Goal: Task Accomplishment & Management: Use online tool/utility

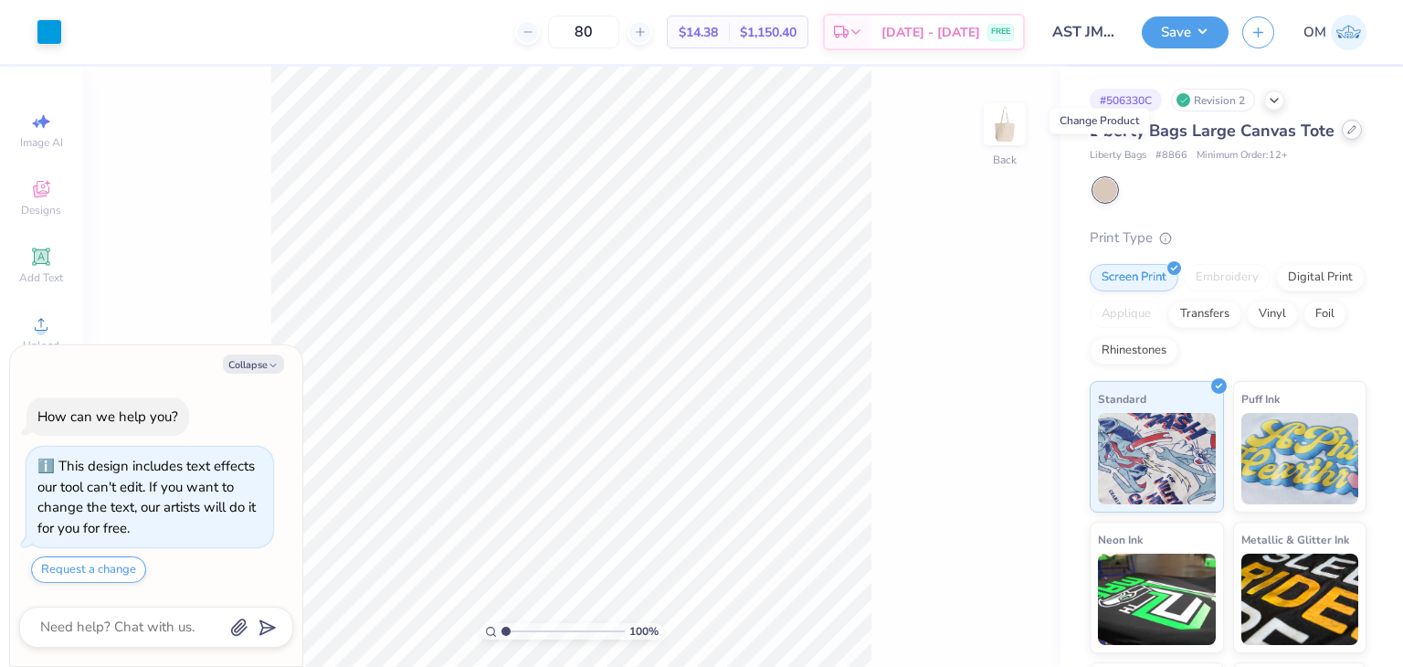
click at [1347, 134] on icon at bounding box center [1351, 129] width 9 height 9
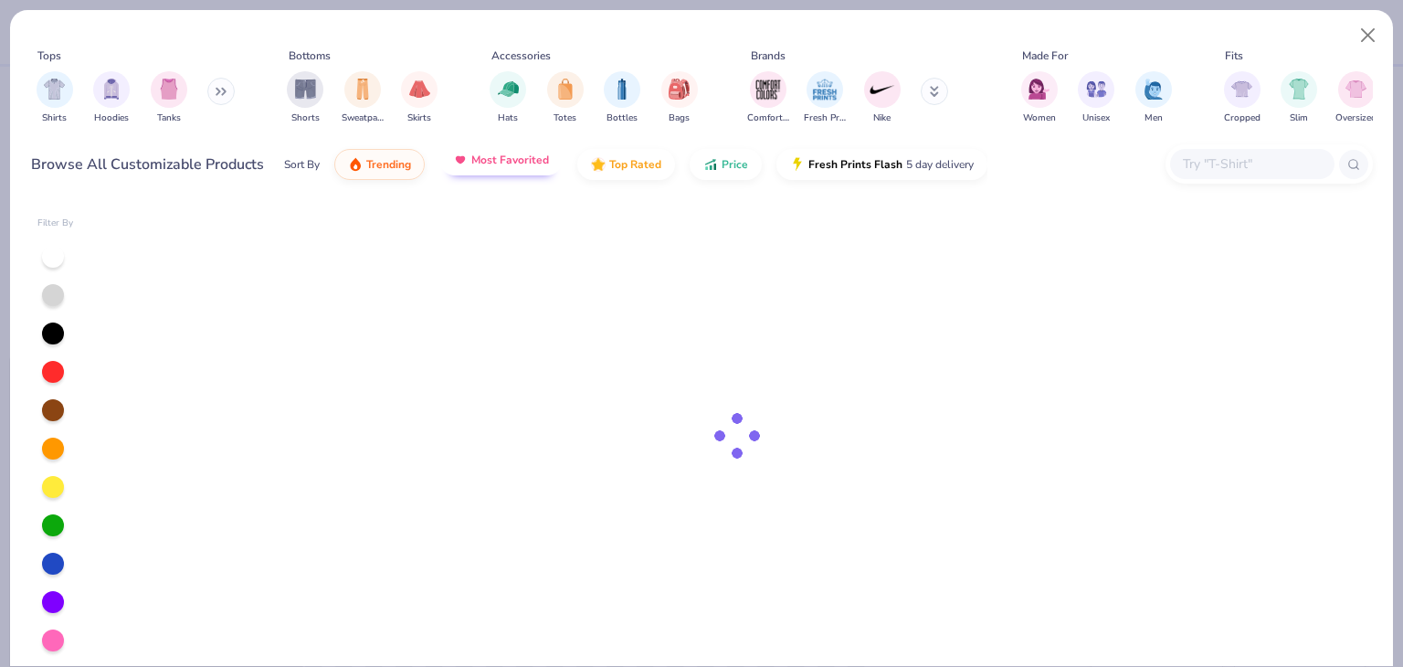
type textarea "x"
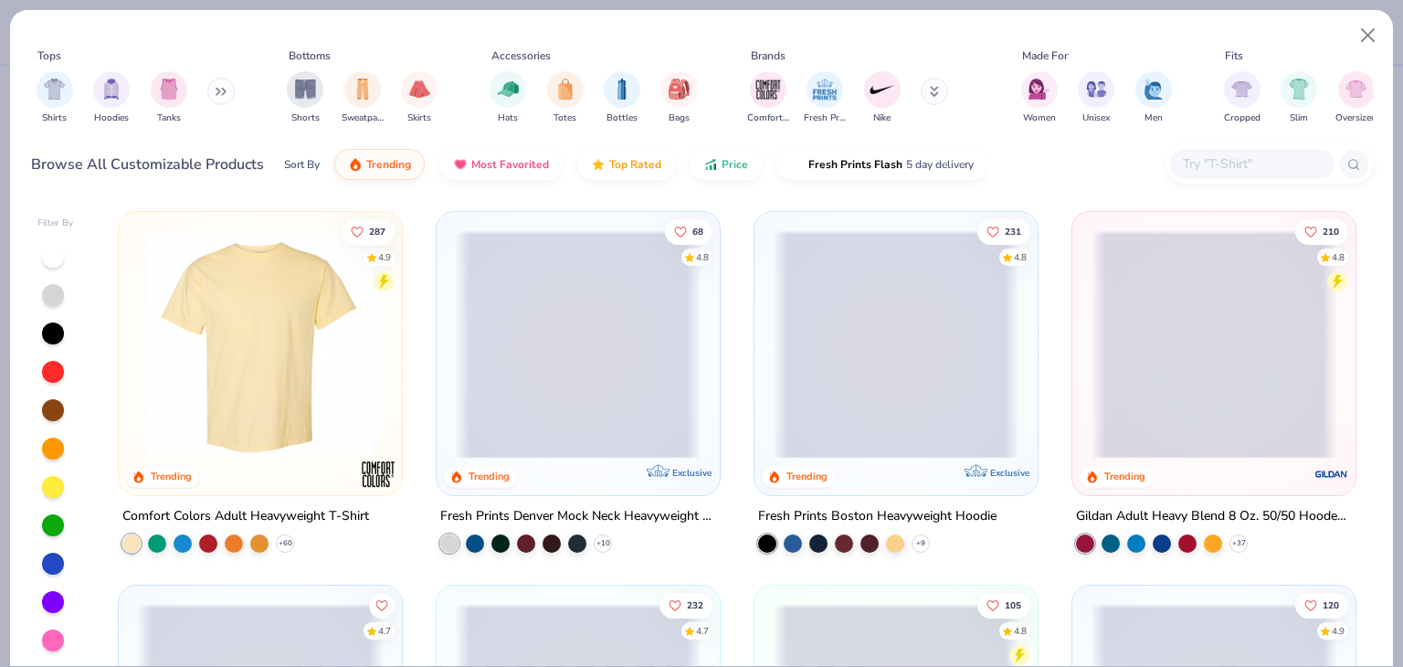
click at [1237, 147] on div at bounding box center [1268, 163] width 207 height 39
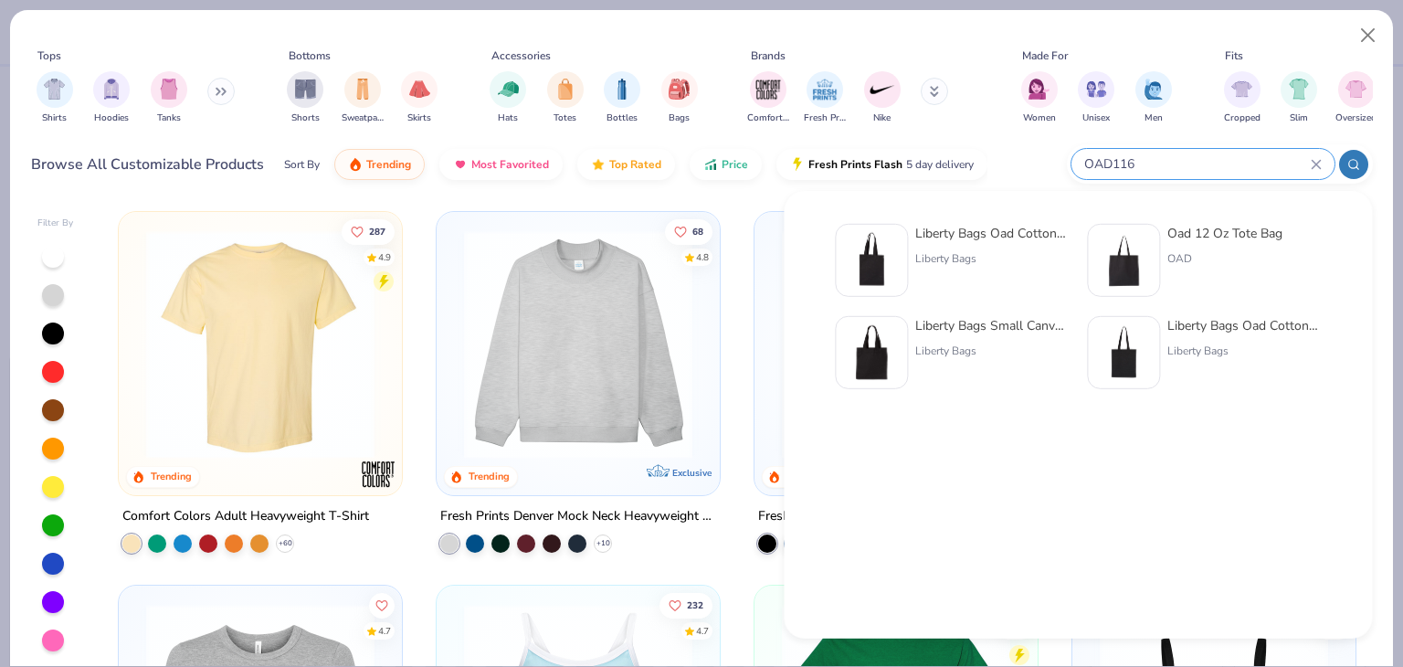
type input "OAD116"
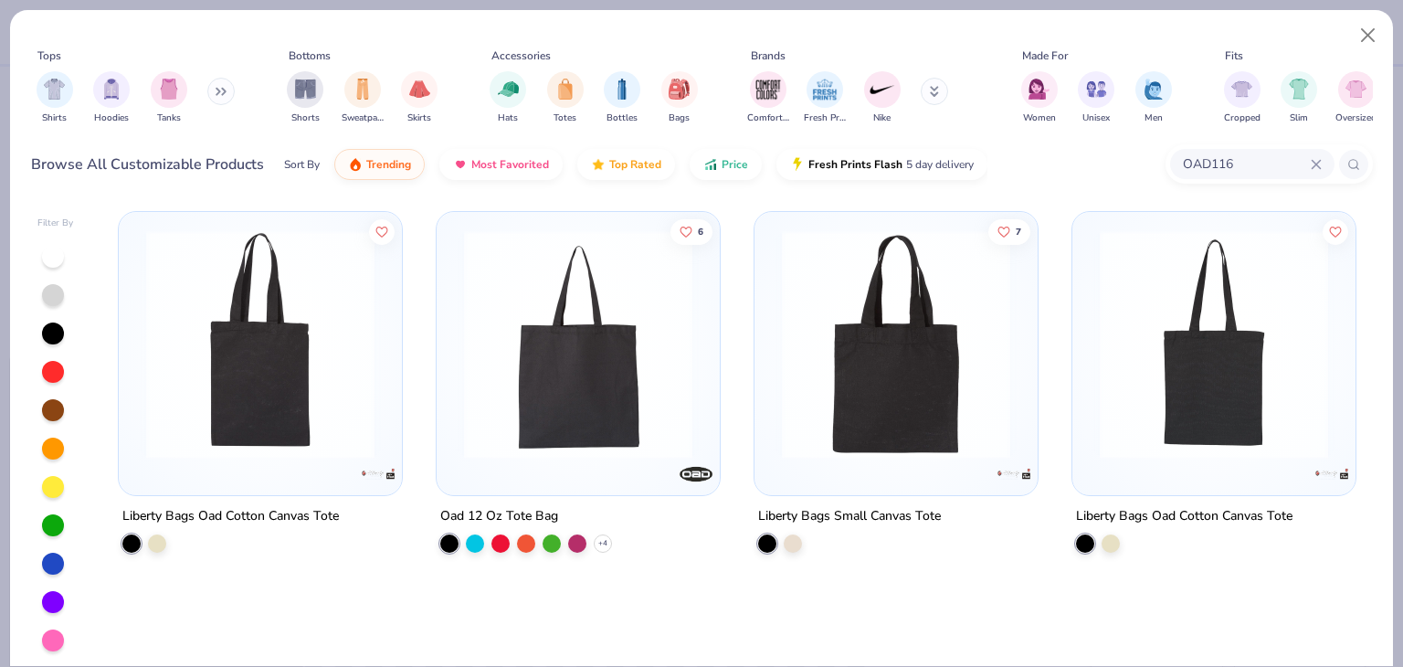
click at [496, 512] on div "Oad 12 Oz Tote Bag" at bounding box center [499, 516] width 118 height 23
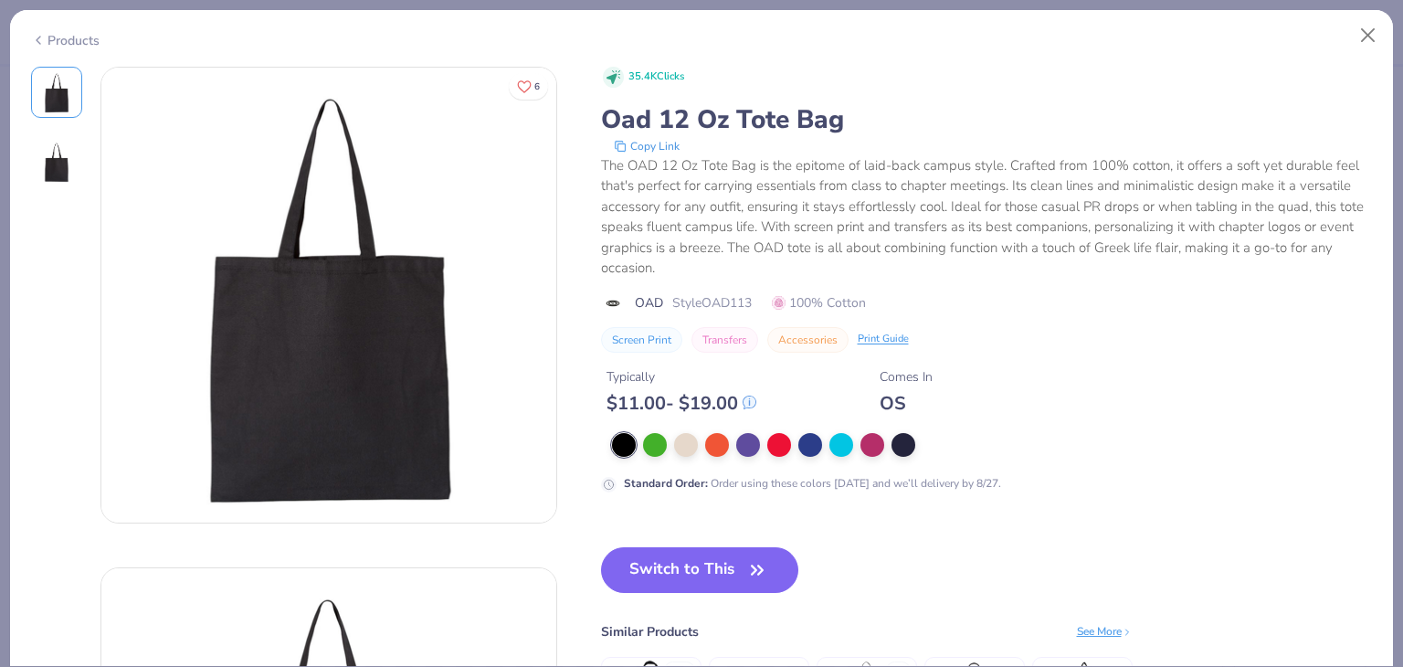
click at [66, 31] on div "Products" at bounding box center [65, 40] width 68 height 19
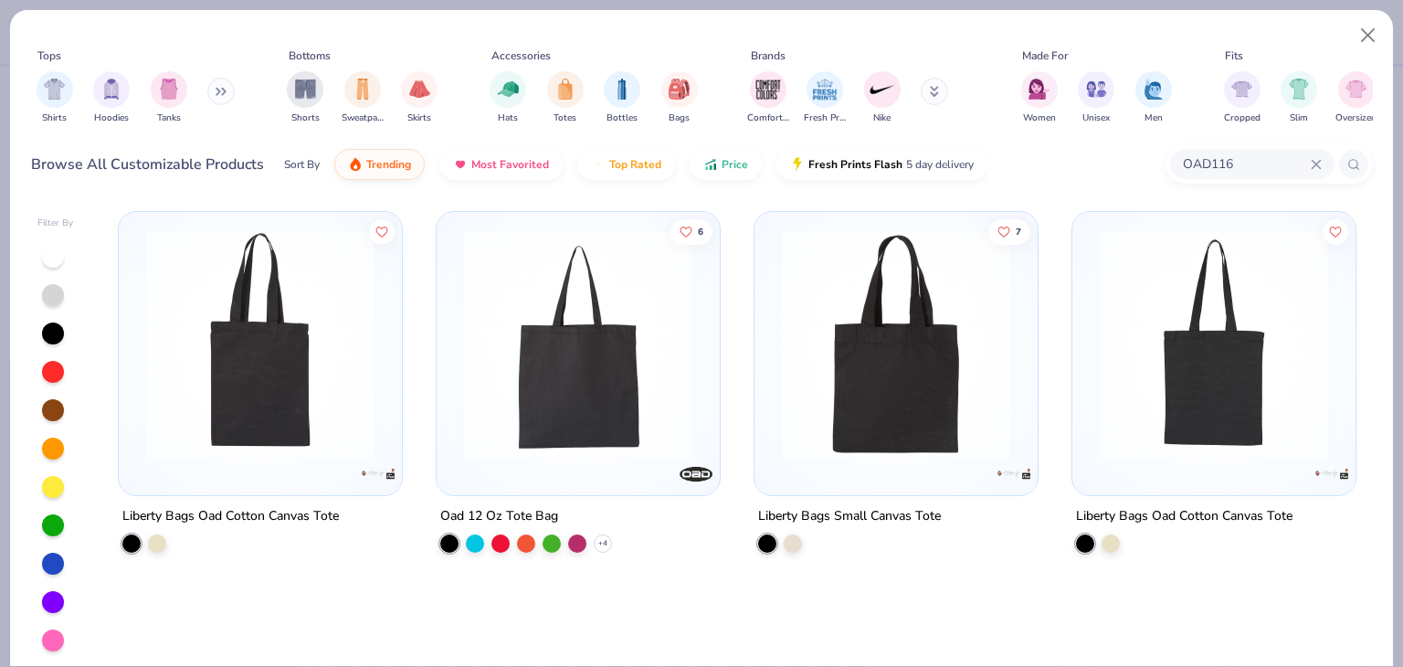
click at [270, 511] on div "Liberty Bags Oad Cotton Canvas Tote" at bounding box center [230, 516] width 216 height 23
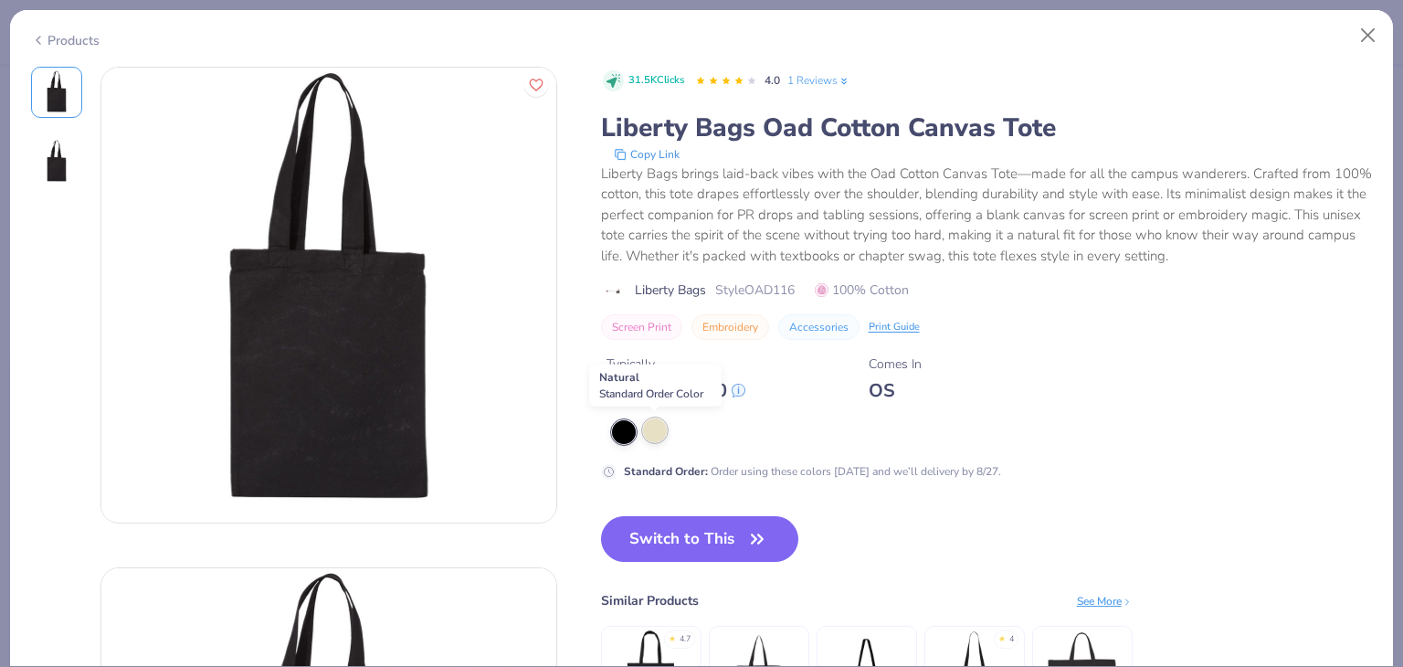
click at [658, 430] on div at bounding box center [655, 430] width 24 height 24
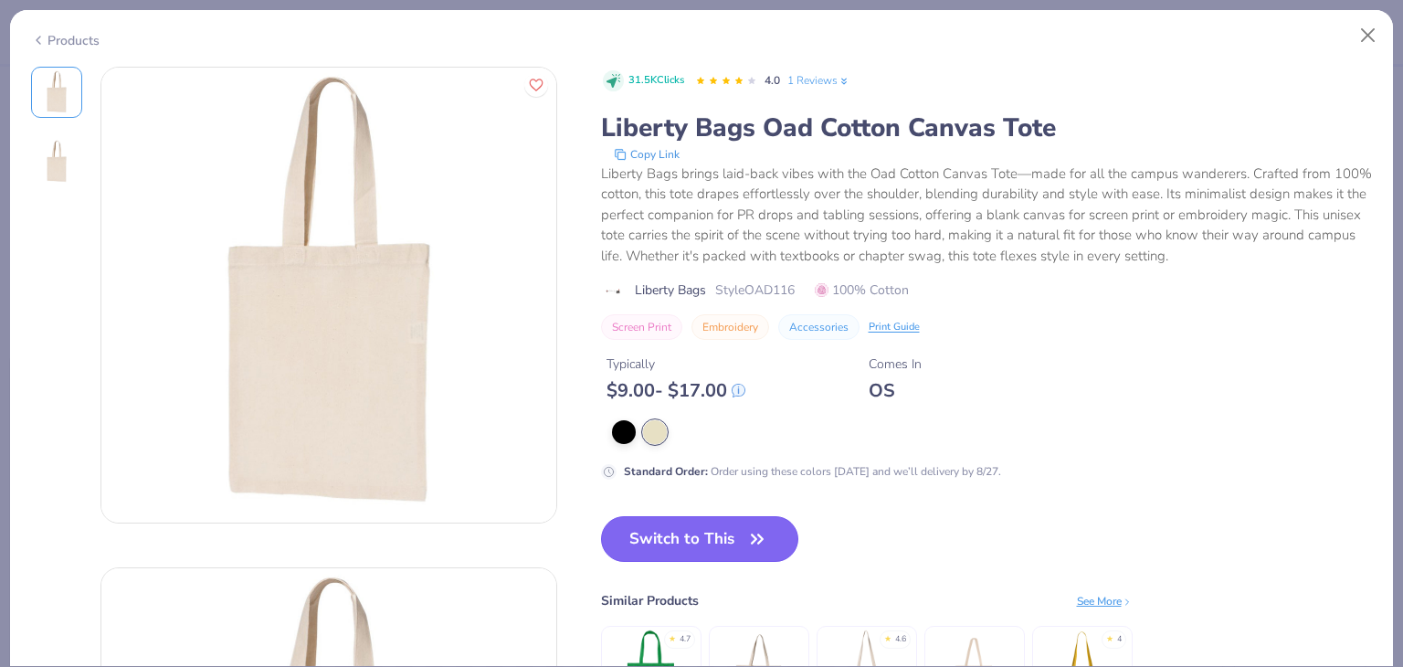
click at [686, 531] on button "Switch to This" at bounding box center [700, 539] width 198 height 46
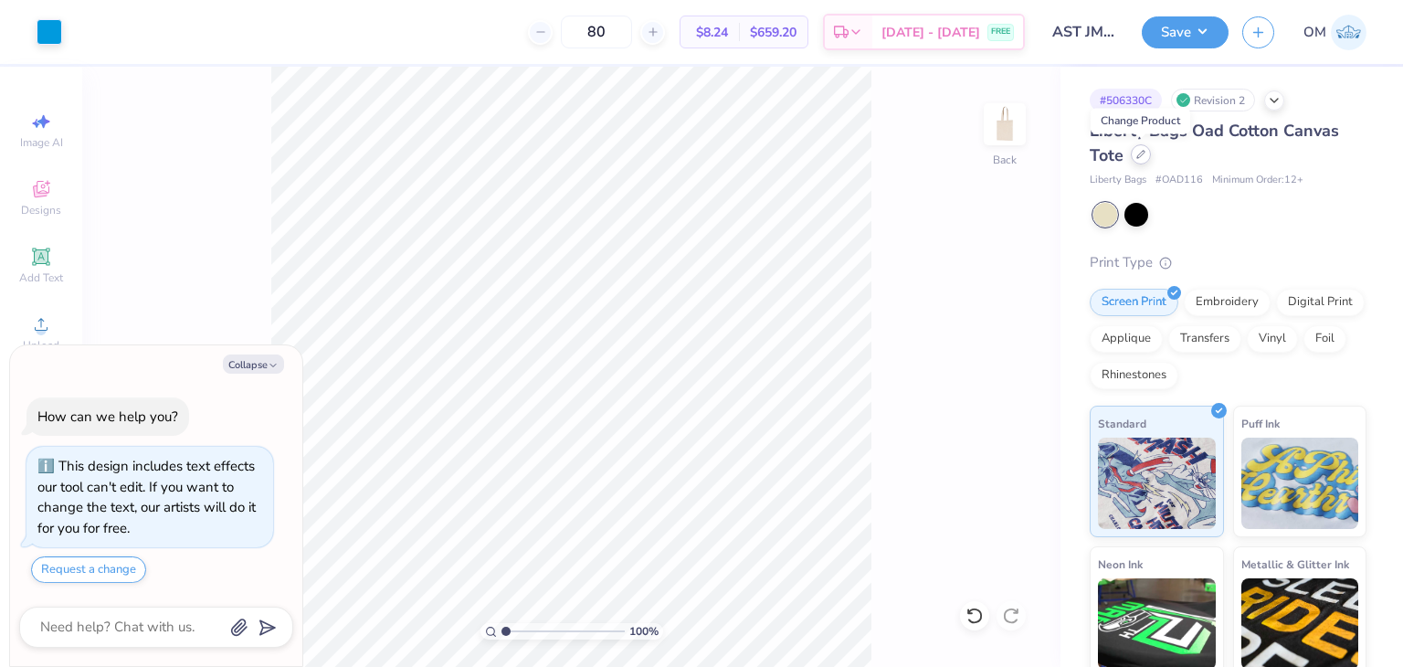
click at [1144, 158] on icon at bounding box center [1140, 154] width 9 height 9
type textarea "x"
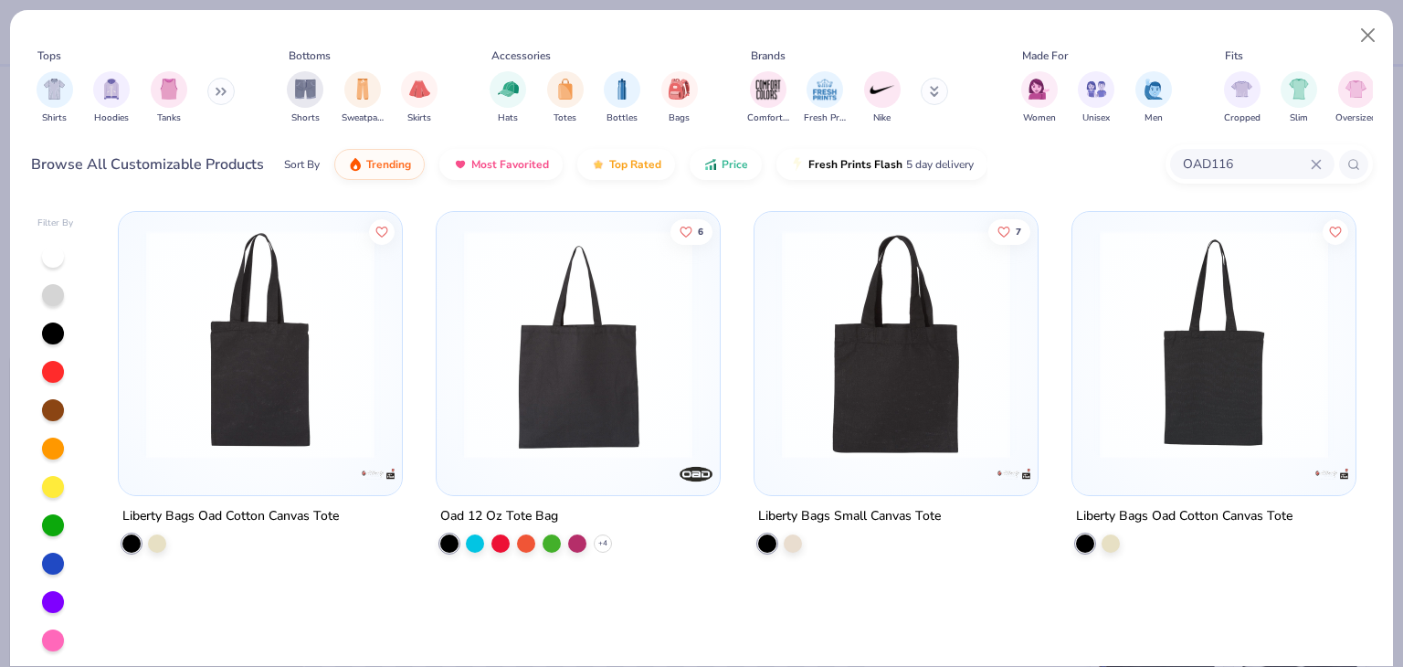
drag, startPoint x: 1319, startPoint y: 165, endPoint x: 1180, endPoint y: 163, distance: 138.8
click at [1180, 163] on div "OAD116" at bounding box center [1252, 164] width 164 height 30
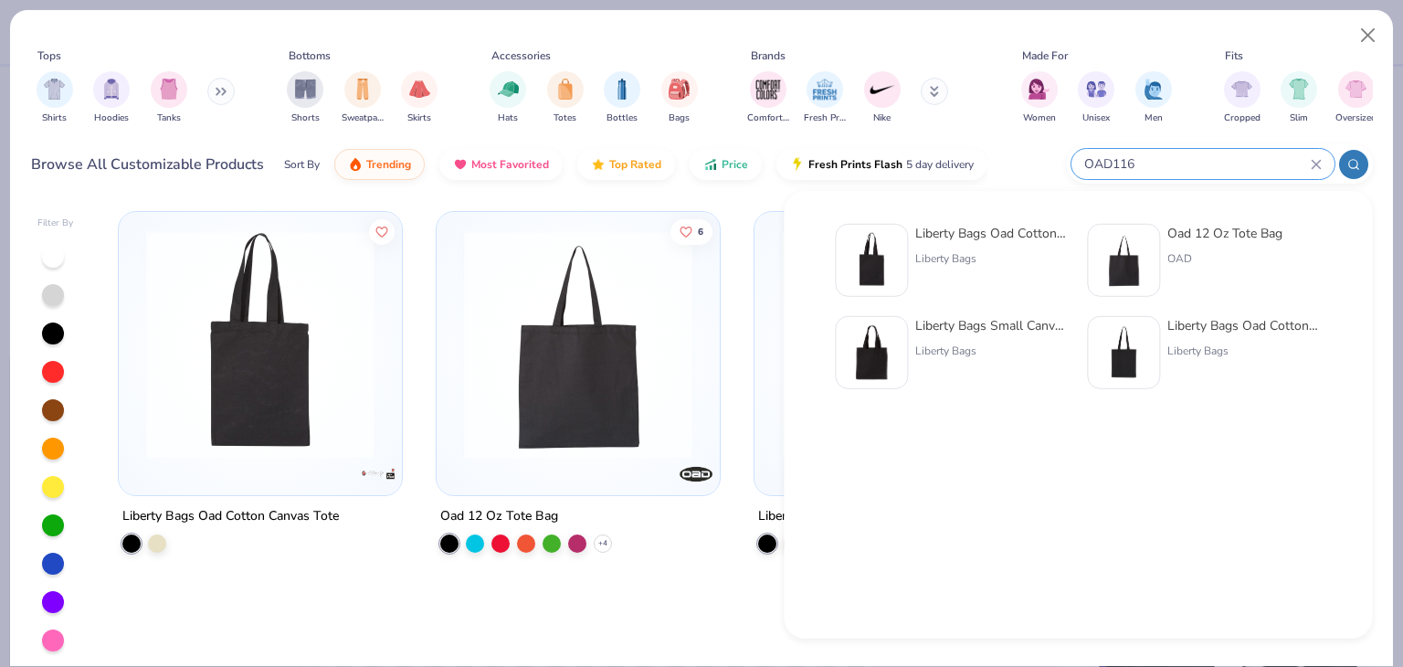
click at [1205, 166] on input "OAD116" at bounding box center [1196, 163] width 228 height 21
type input "O"
paste input "8801"
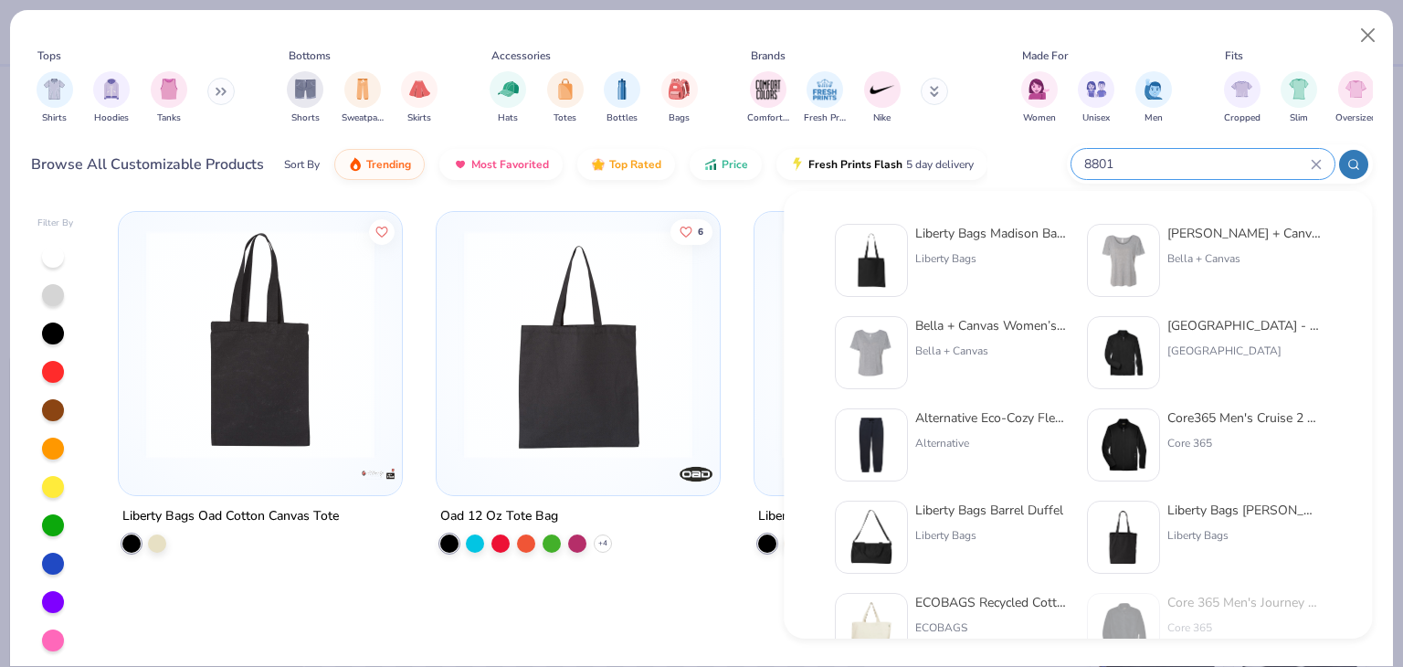
type input "8801"
click at [939, 235] on div "Liberty Bags Madison Basic Tote" at bounding box center [991, 233] width 153 height 19
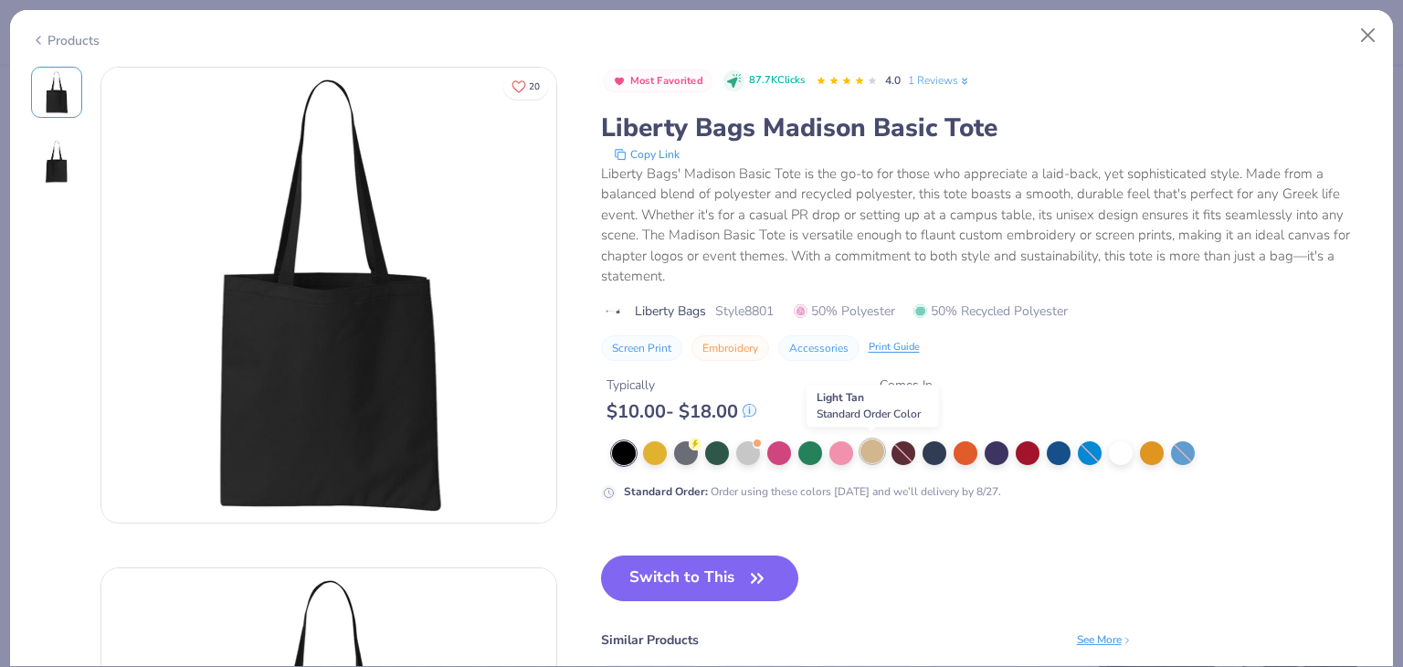
click at [866, 455] on div at bounding box center [872, 451] width 24 height 24
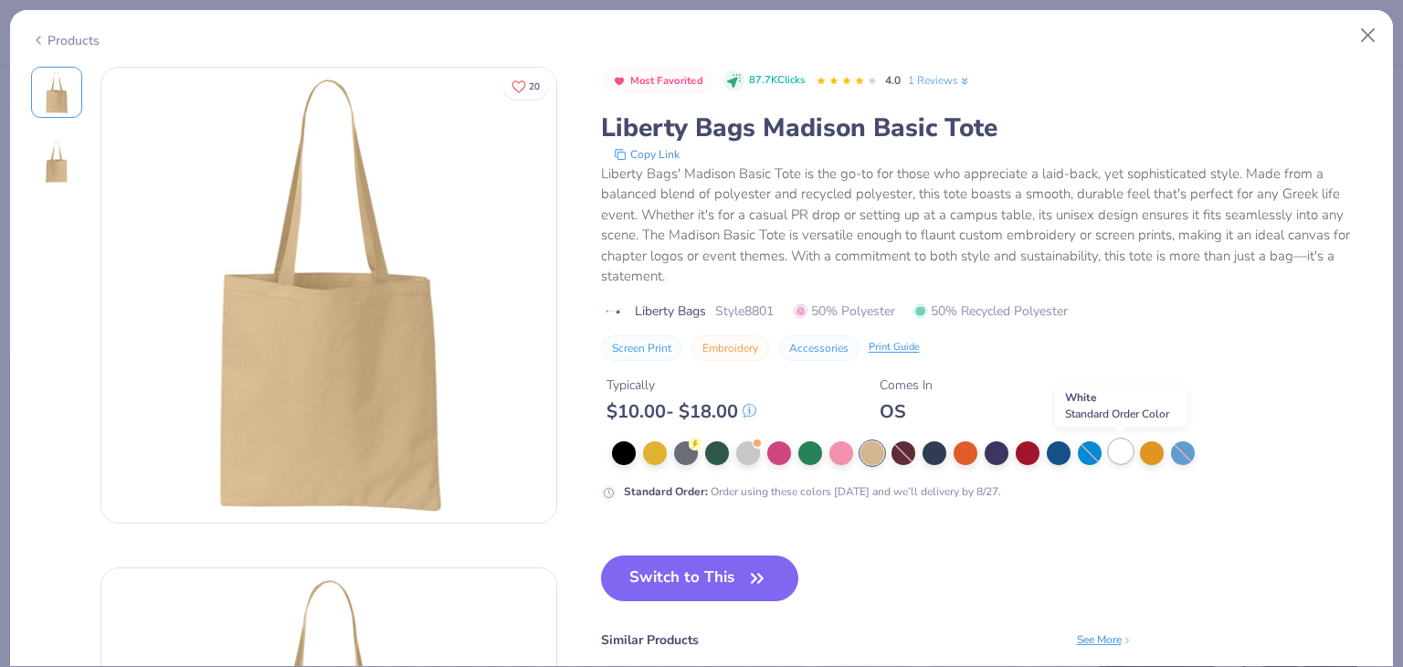
click at [1113, 457] on div at bounding box center [1121, 451] width 24 height 24
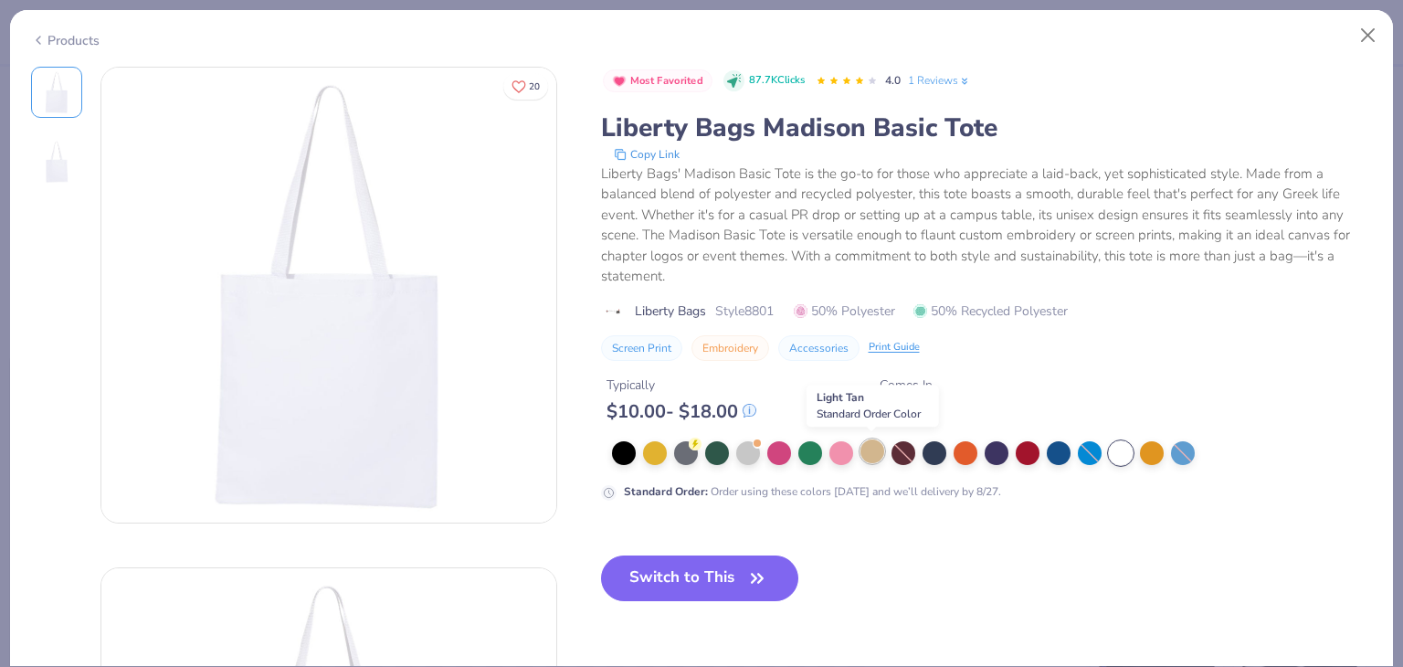
click at [869, 451] on div at bounding box center [872, 451] width 24 height 24
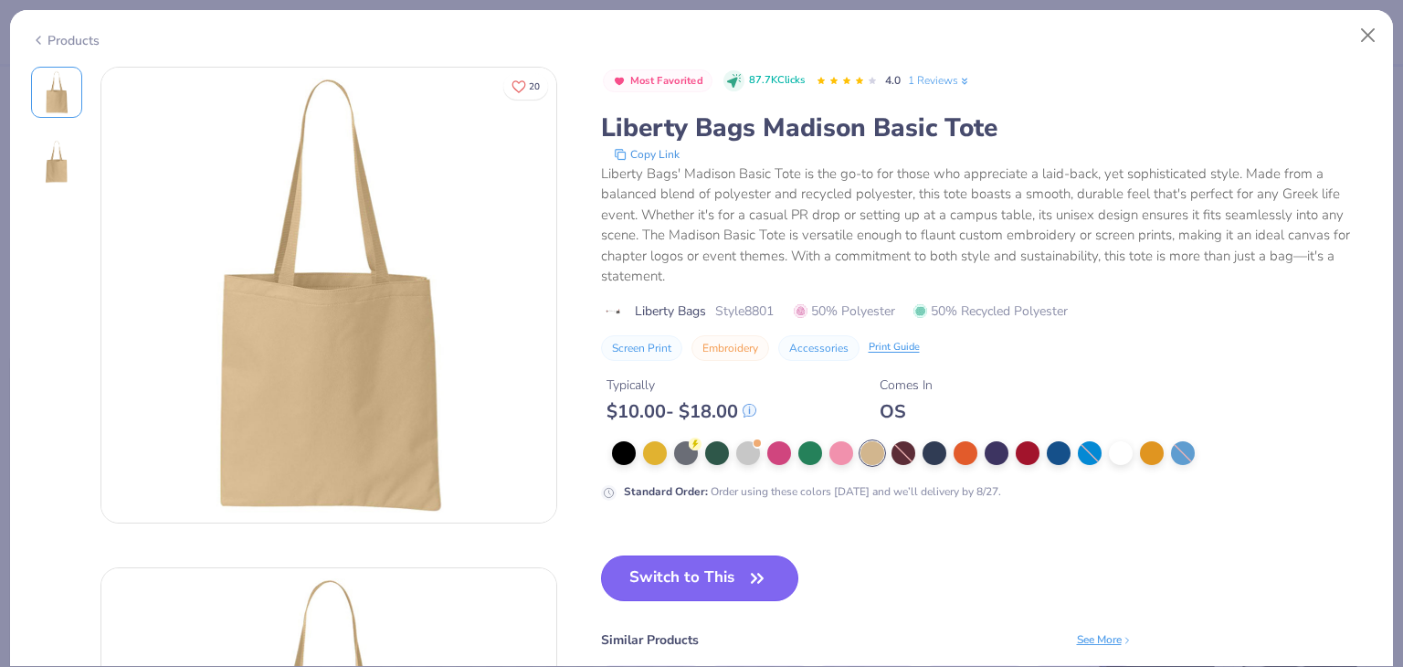
click at [667, 582] on button "Switch to This" at bounding box center [700, 578] width 198 height 46
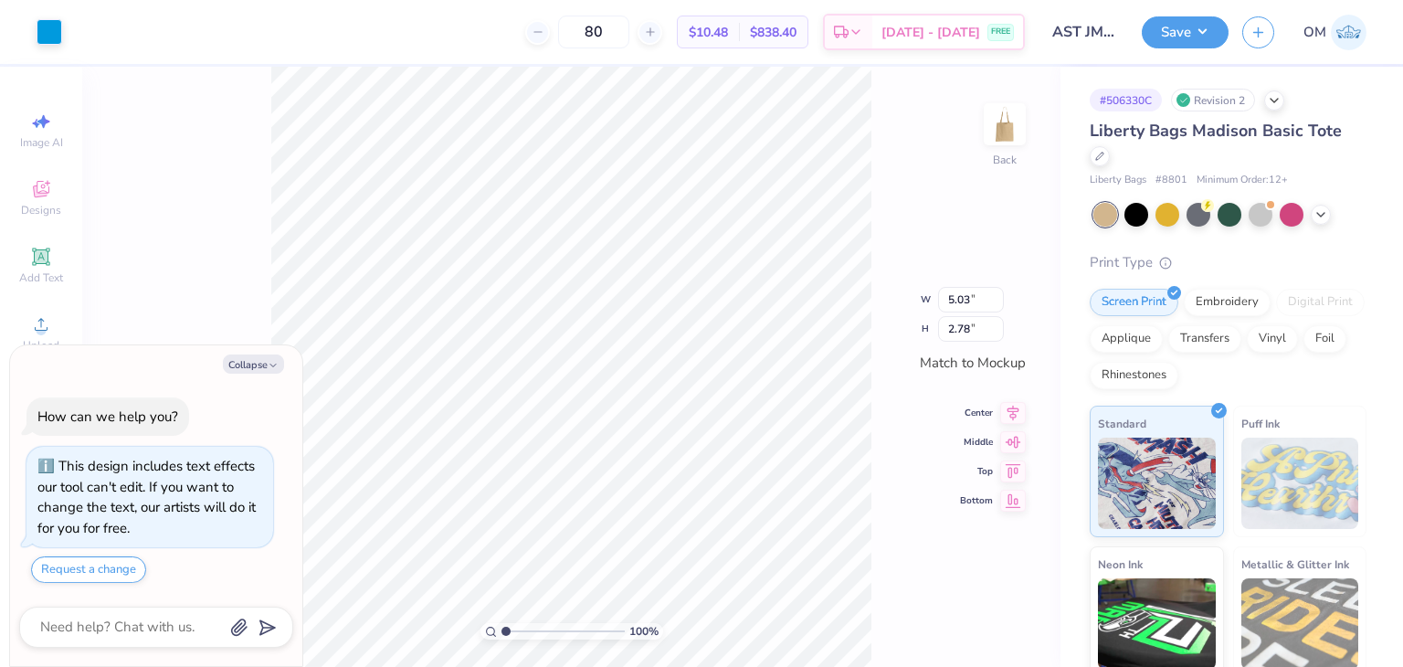
type textarea "x"
type input "7.49"
type input "4.13"
type textarea "x"
type input "10.27"
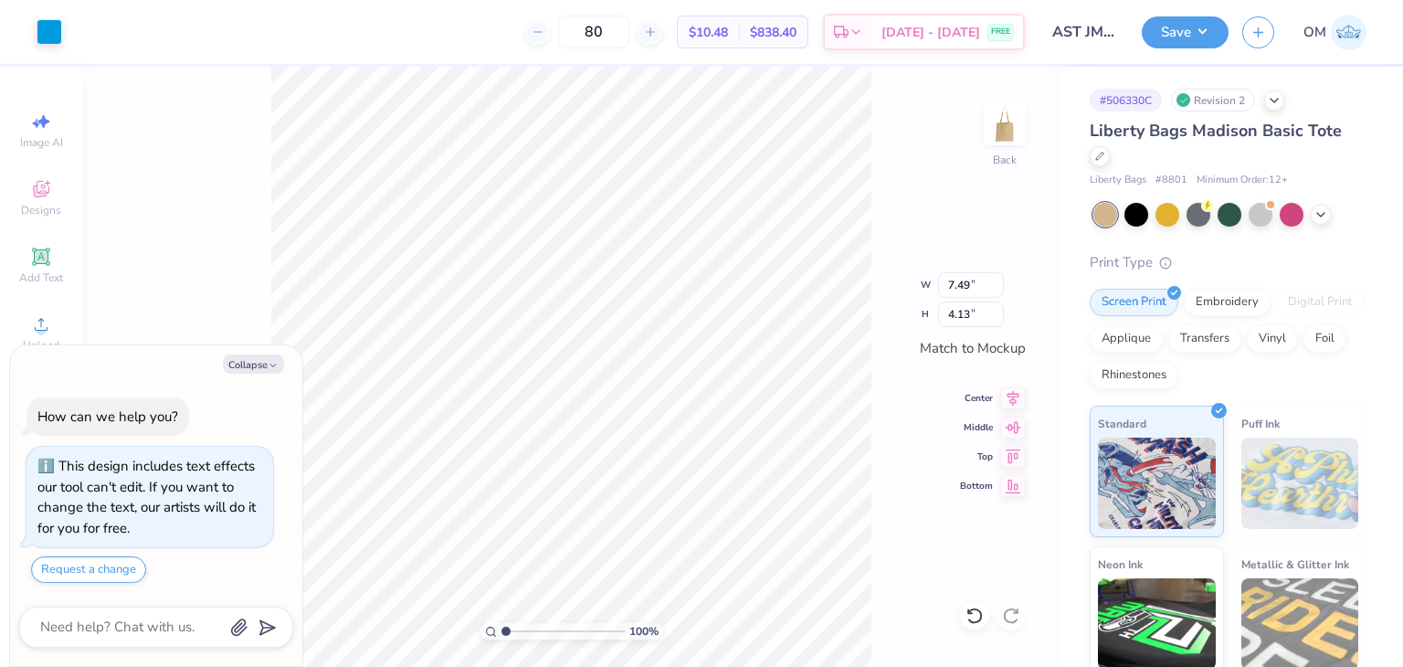
type input "5.67"
click at [1323, 215] on icon at bounding box center [1320, 212] width 15 height 15
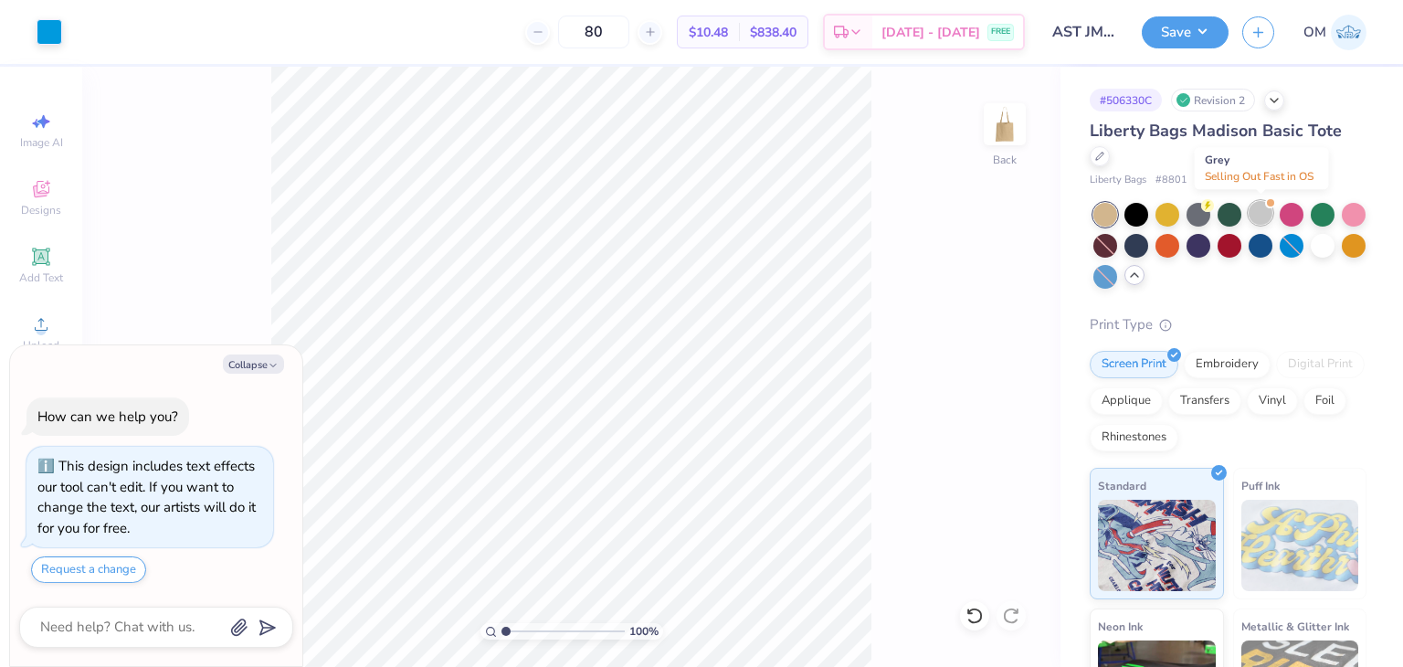
click at [1260, 217] on div at bounding box center [1260, 213] width 24 height 24
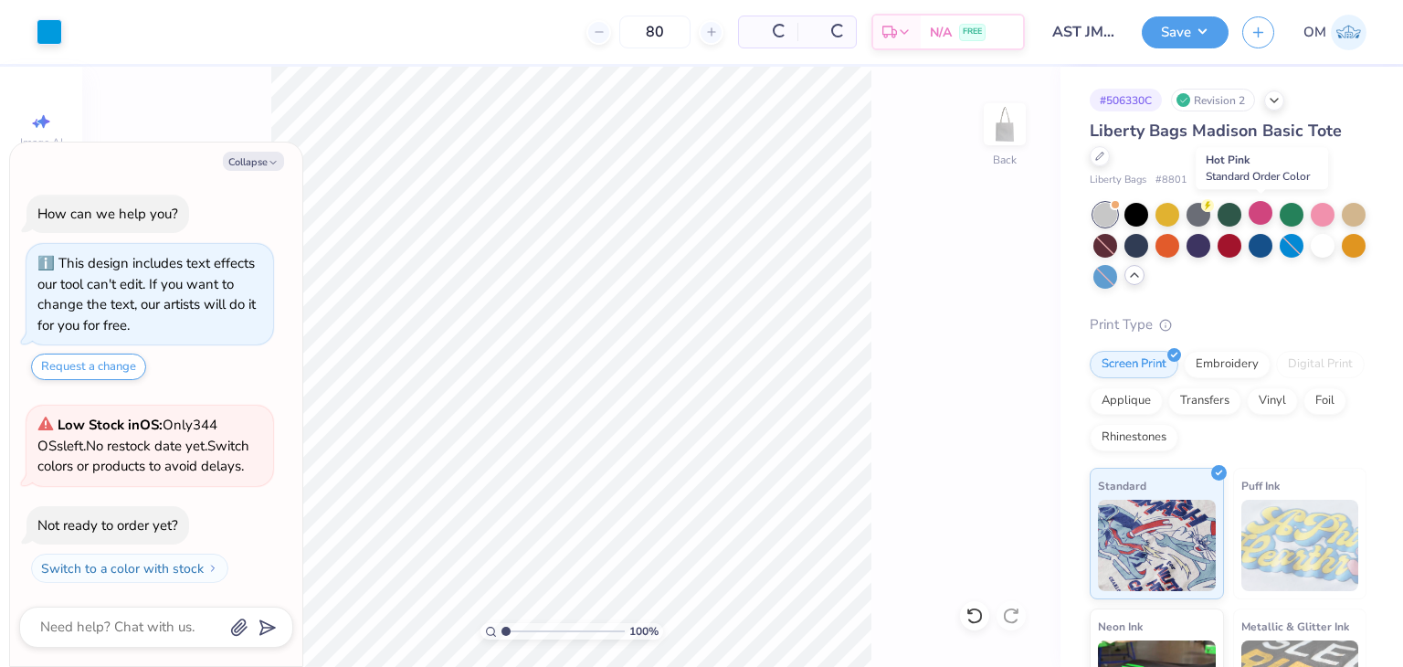
scroll to position [177, 0]
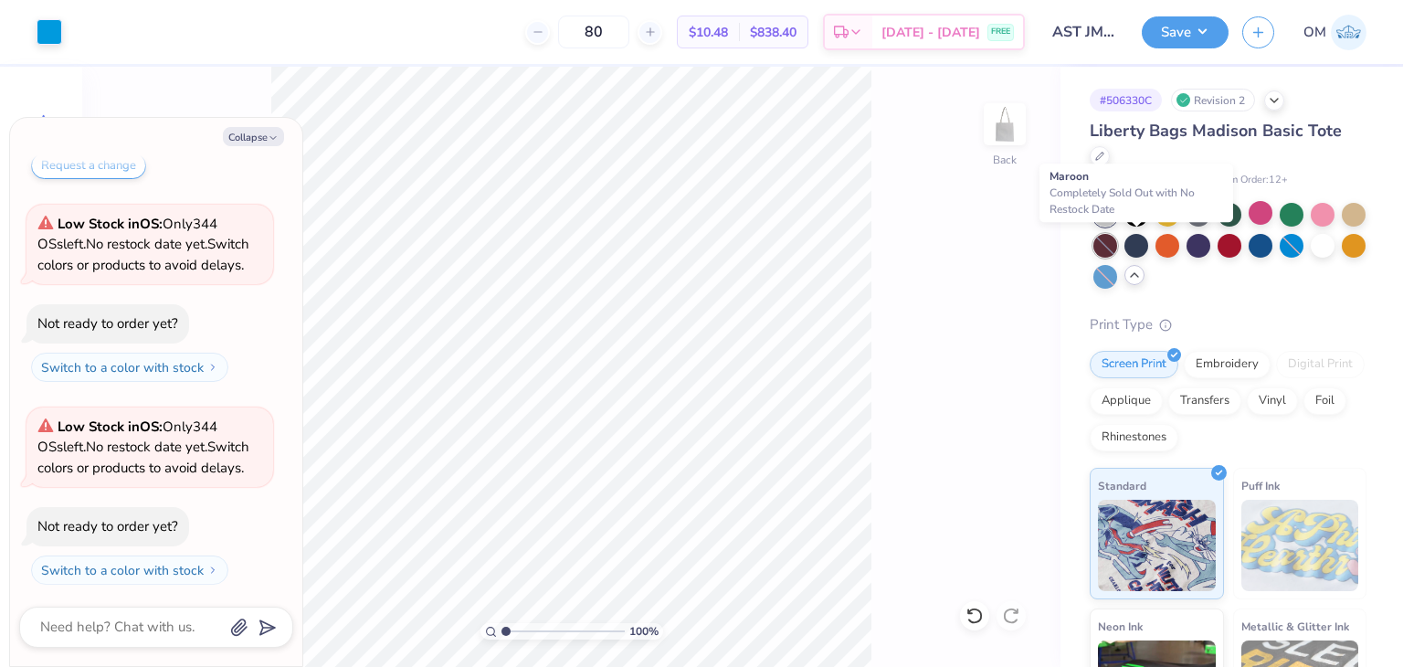
click at [1117, 249] on div at bounding box center [1105, 246] width 24 height 24
click at [1148, 248] on div at bounding box center [1136, 244] width 24 height 24
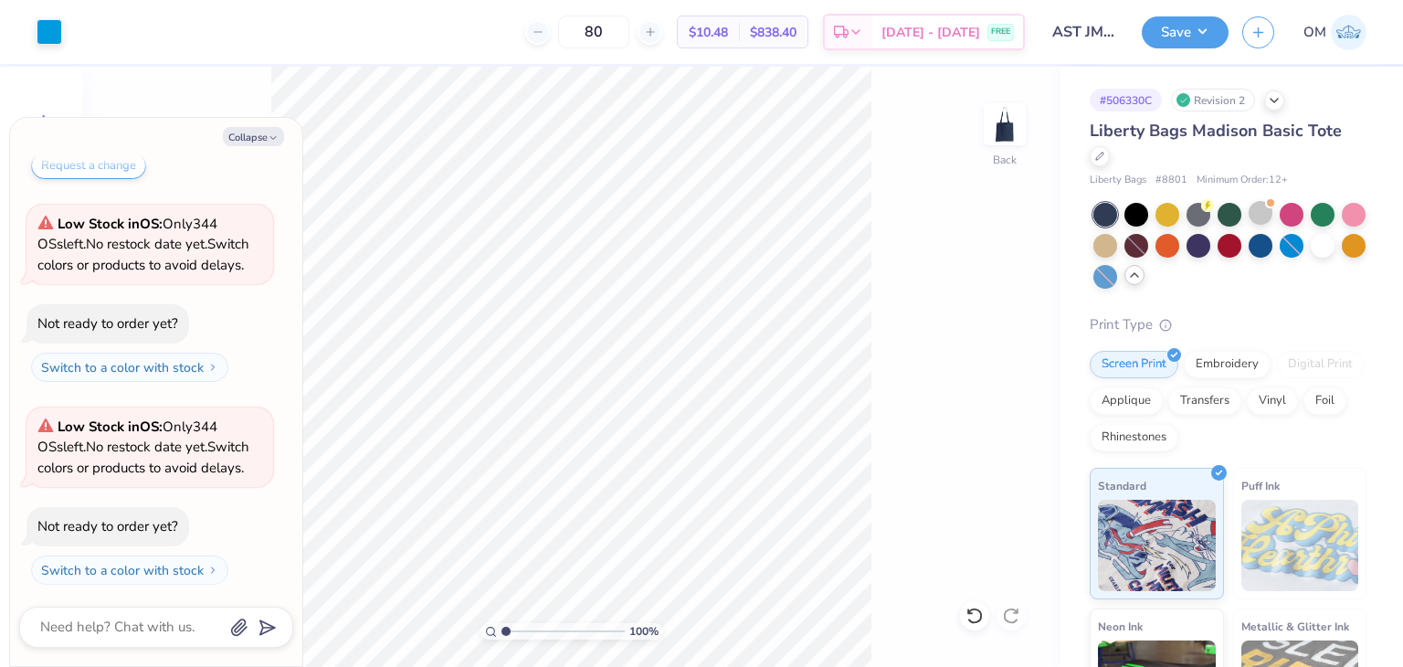
click at [1284, 303] on div "Liberty Bags Madison Basic Tote Liberty Bags # 8801 Minimum Order: 12 + Print T…" at bounding box center [1227, 500] width 277 height 762
click at [1117, 244] on div at bounding box center [1105, 244] width 24 height 24
click at [1175, 33] on button "Save" at bounding box center [1185, 30] width 87 height 32
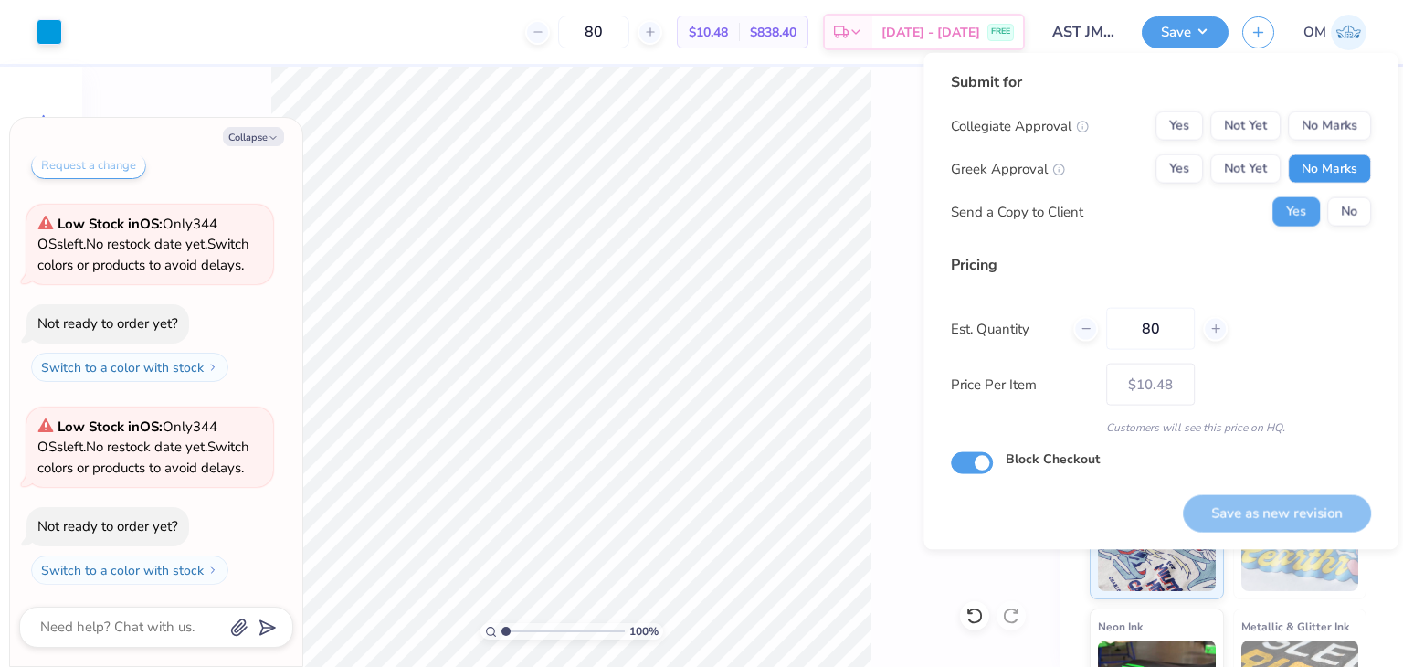
click at [1346, 155] on button "No Marks" at bounding box center [1329, 168] width 83 height 29
click at [1192, 157] on button "Yes" at bounding box center [1178, 168] width 47 height 29
click at [1344, 132] on button "No Marks" at bounding box center [1329, 125] width 83 height 29
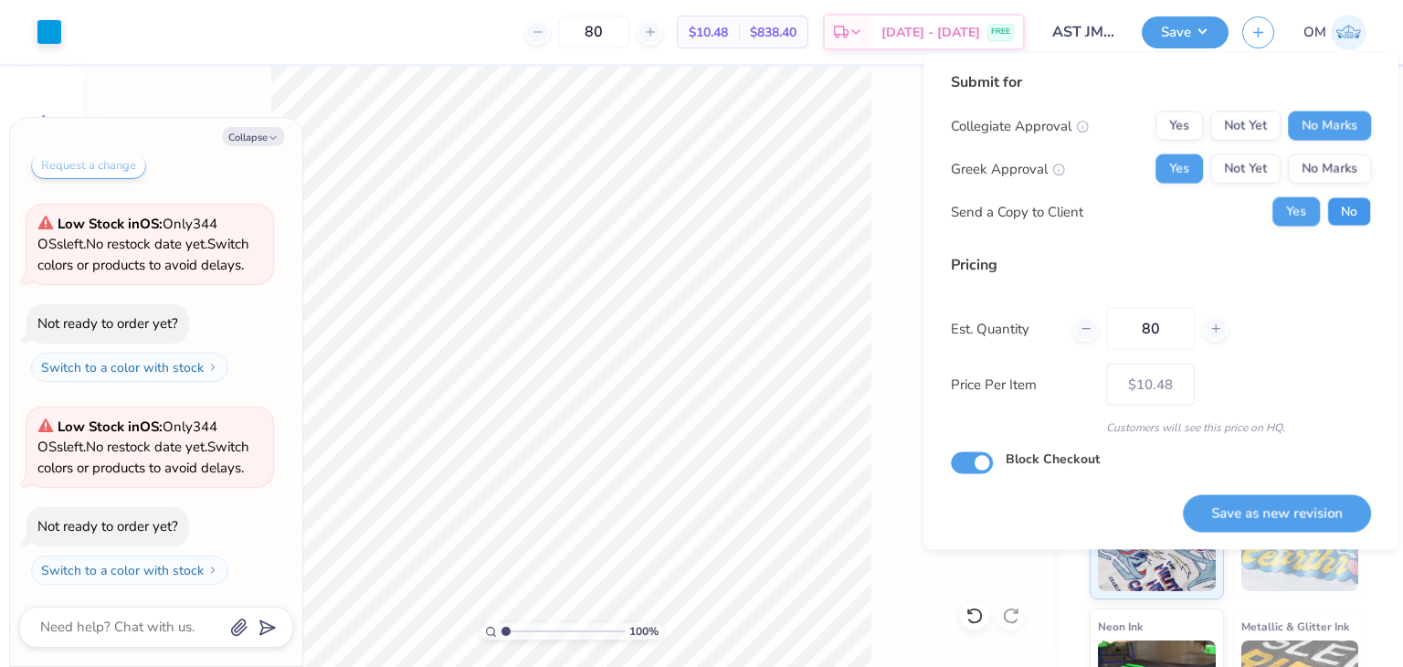
click at [1352, 218] on button "No" at bounding box center [1349, 211] width 44 height 29
click at [1299, 200] on button "Yes" at bounding box center [1295, 211] width 47 height 29
type textarea "x"
click at [1275, 509] on button "Save as new revision" at bounding box center [1277, 512] width 188 height 37
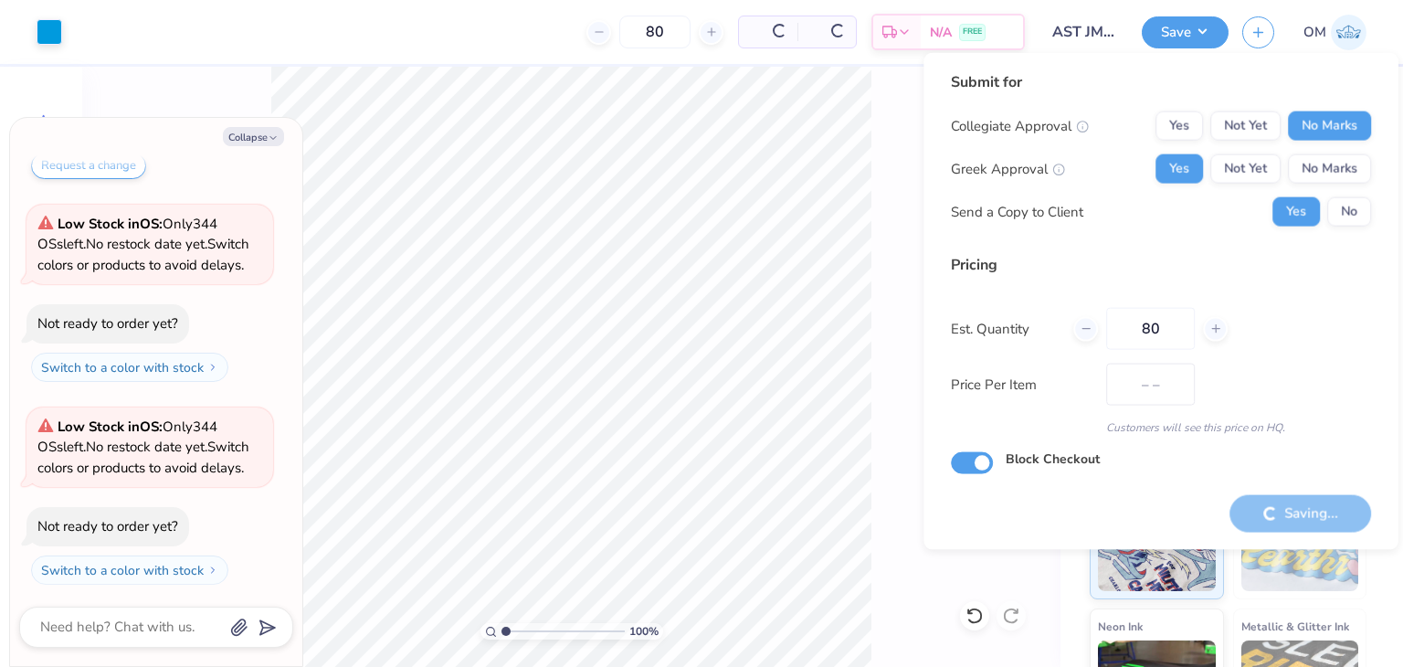
type input "$10.48"
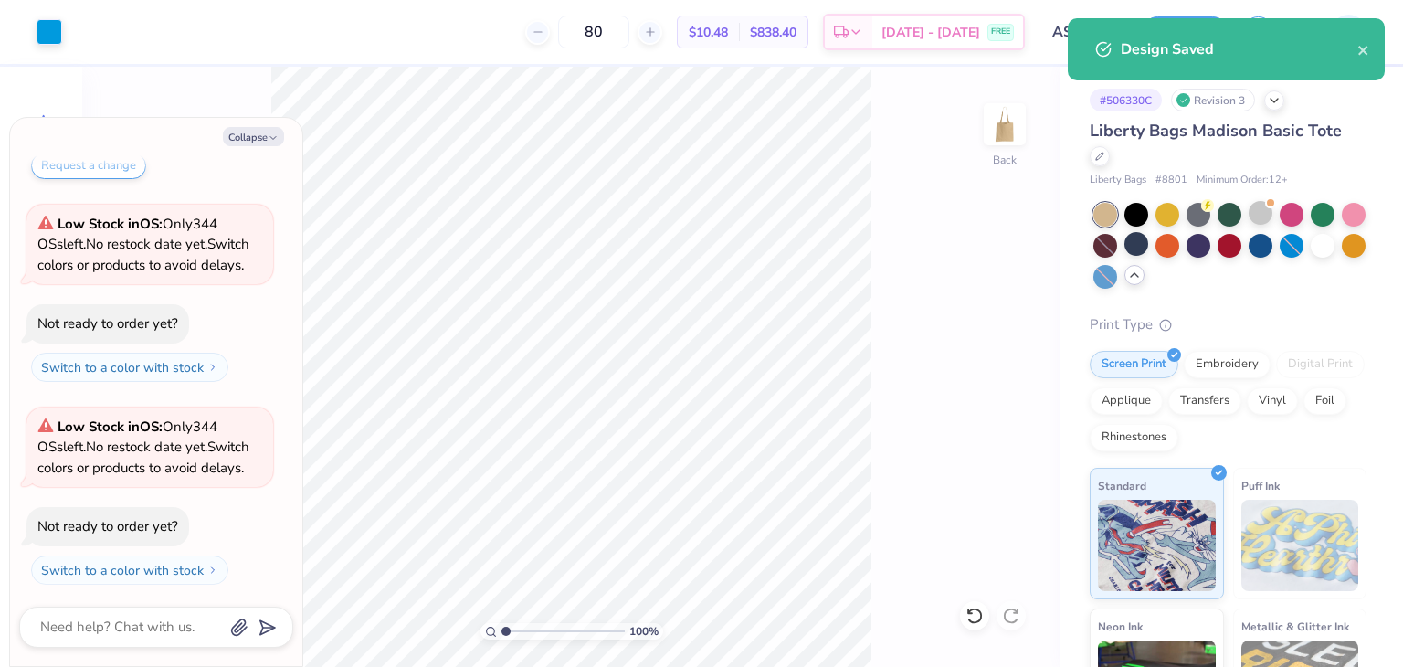
click at [1142, 279] on icon at bounding box center [1134, 275] width 15 height 15
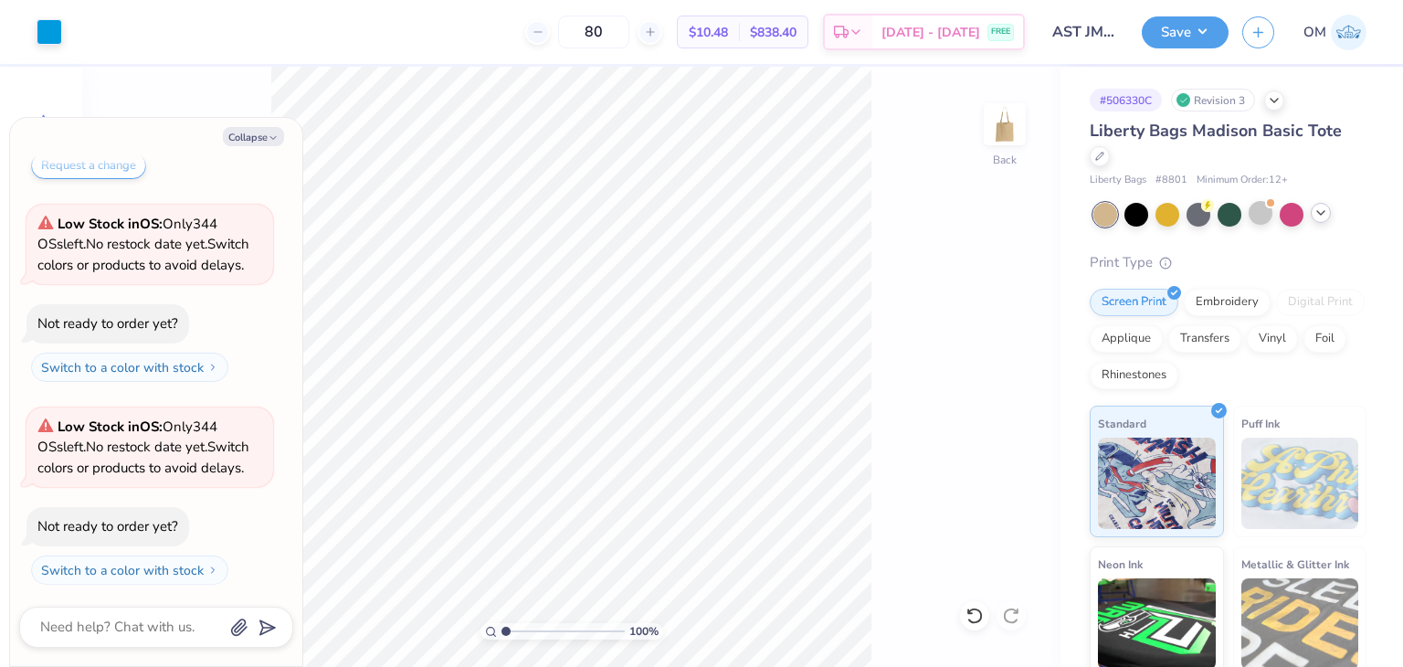
click at [1330, 217] on div at bounding box center [1229, 215] width 273 height 24
click at [1319, 216] on icon at bounding box center [1320, 212] width 15 height 15
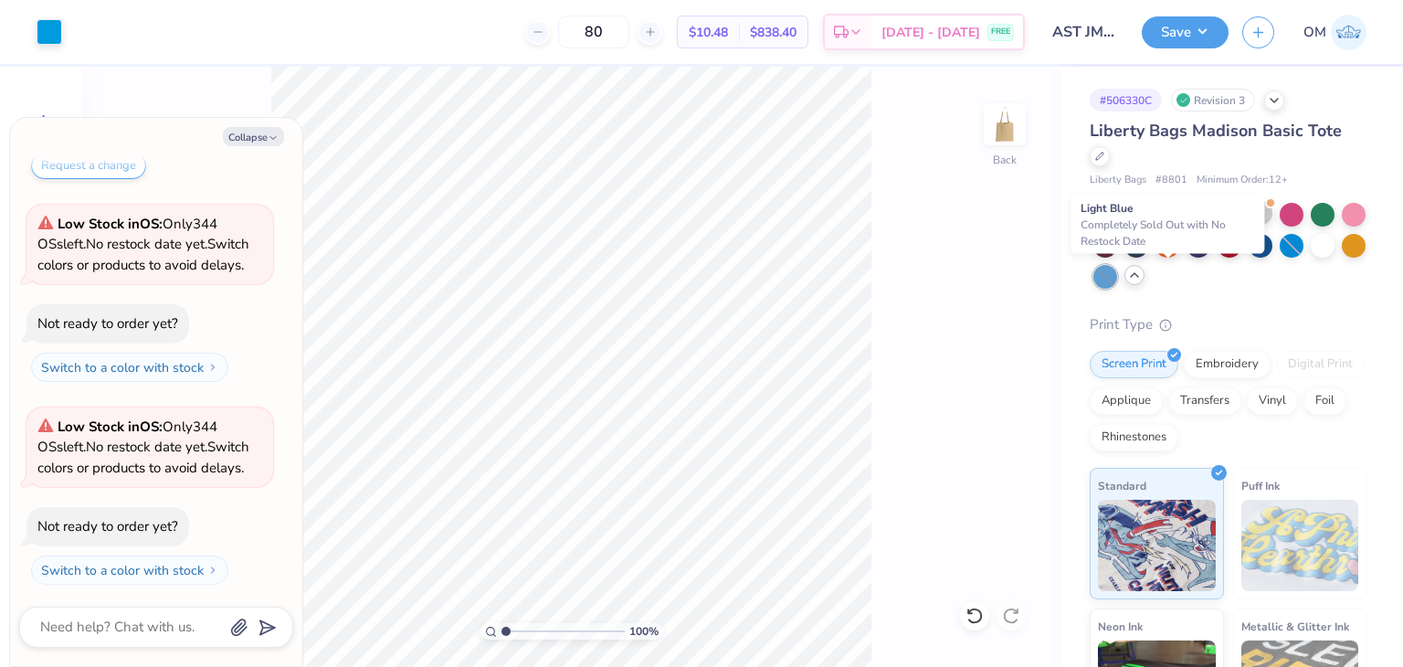
click at [1117, 277] on div at bounding box center [1105, 277] width 24 height 24
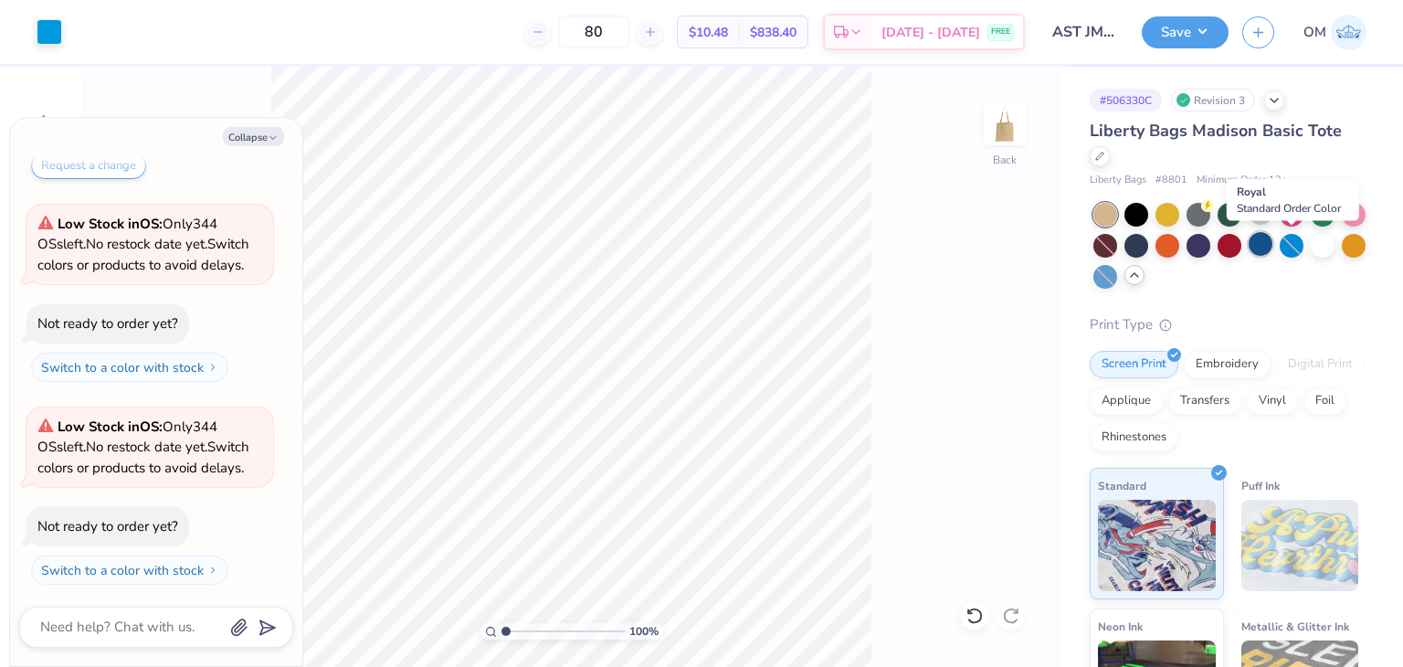
click at [1272, 247] on div at bounding box center [1260, 244] width 24 height 24
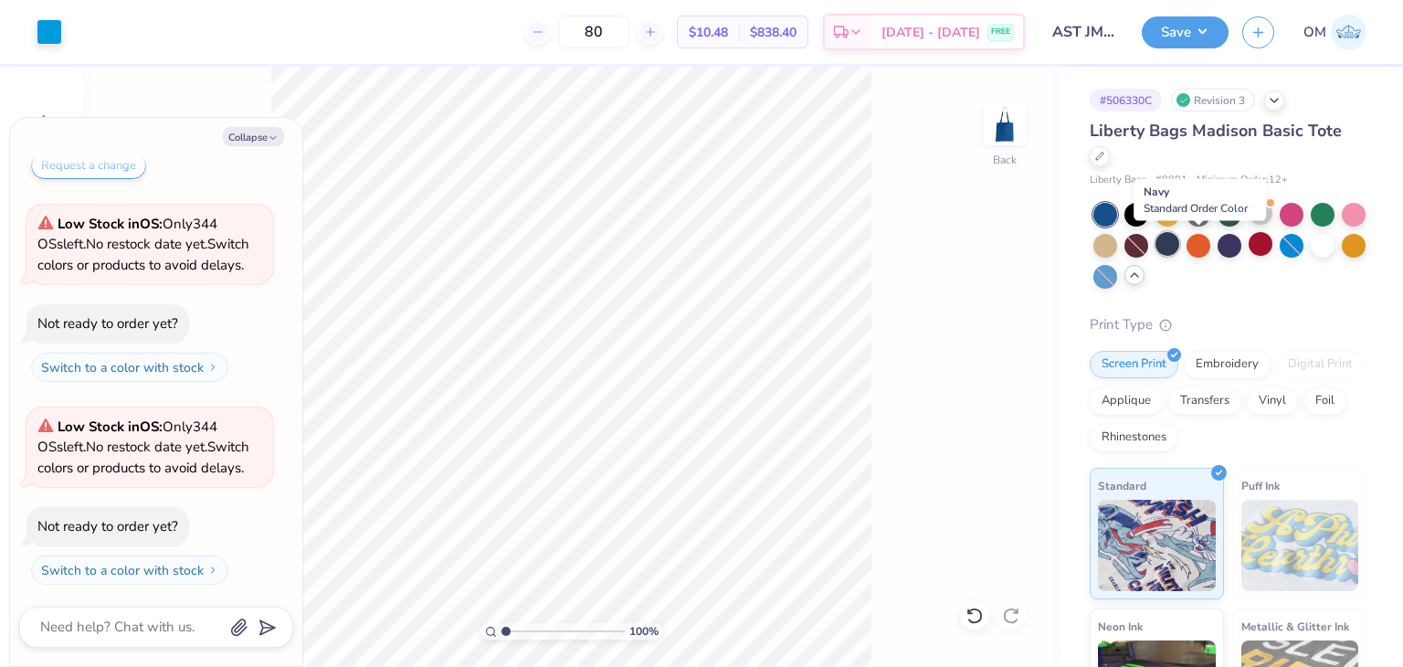
click at [1179, 239] on div at bounding box center [1167, 244] width 24 height 24
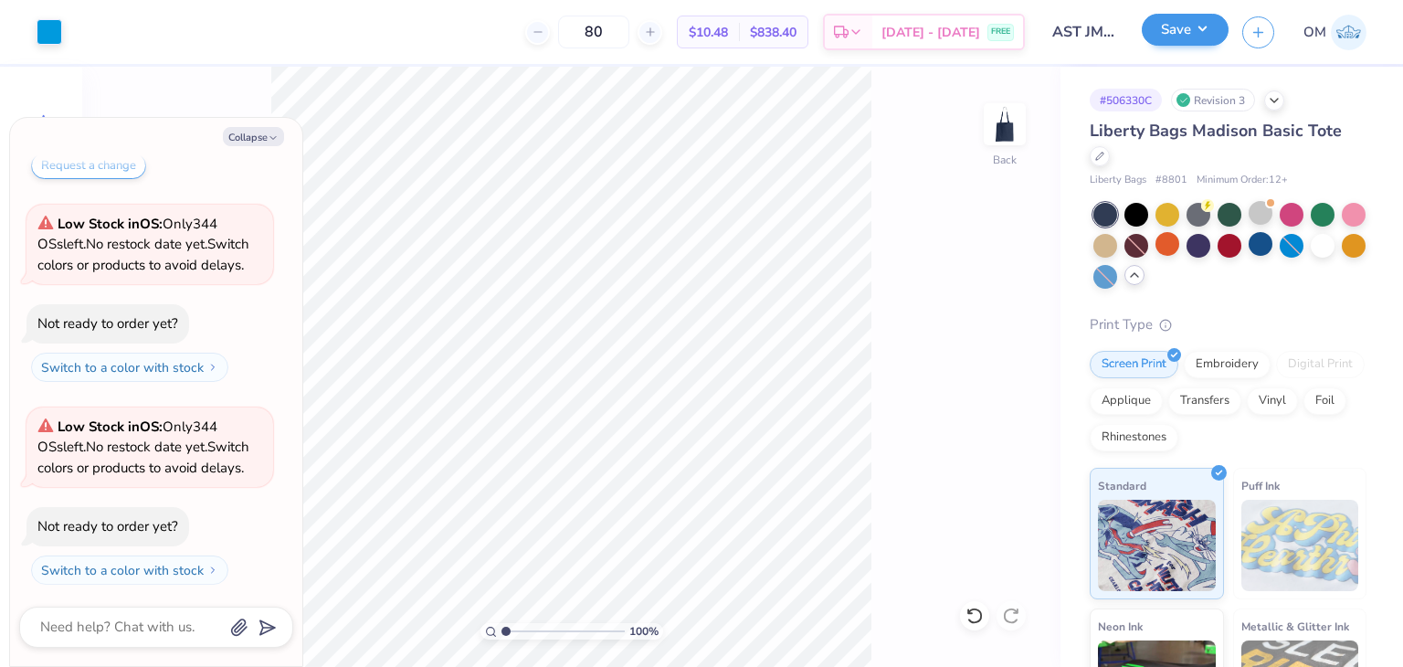
click at [1198, 46] on div "Save" at bounding box center [1185, 32] width 87 height 32
click at [1192, 37] on button "Save" at bounding box center [1185, 30] width 87 height 32
type textarea "x"
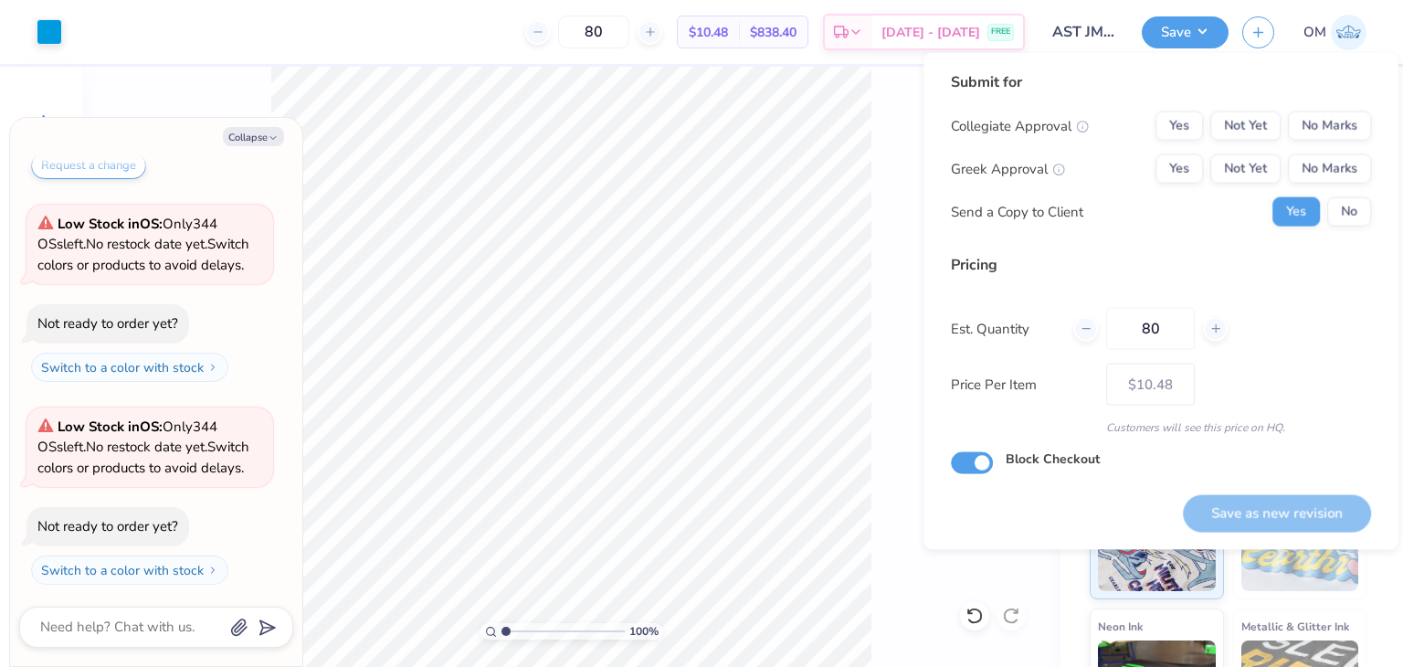
click at [1341, 106] on div "Submit for Collegiate Approval Yes Not Yet No Marks Greek Approval Yes Not Yet …" at bounding box center [1161, 155] width 420 height 169
click at [1334, 116] on button "No Marks" at bounding box center [1329, 125] width 83 height 29
click at [1192, 169] on button "Yes" at bounding box center [1178, 168] width 47 height 29
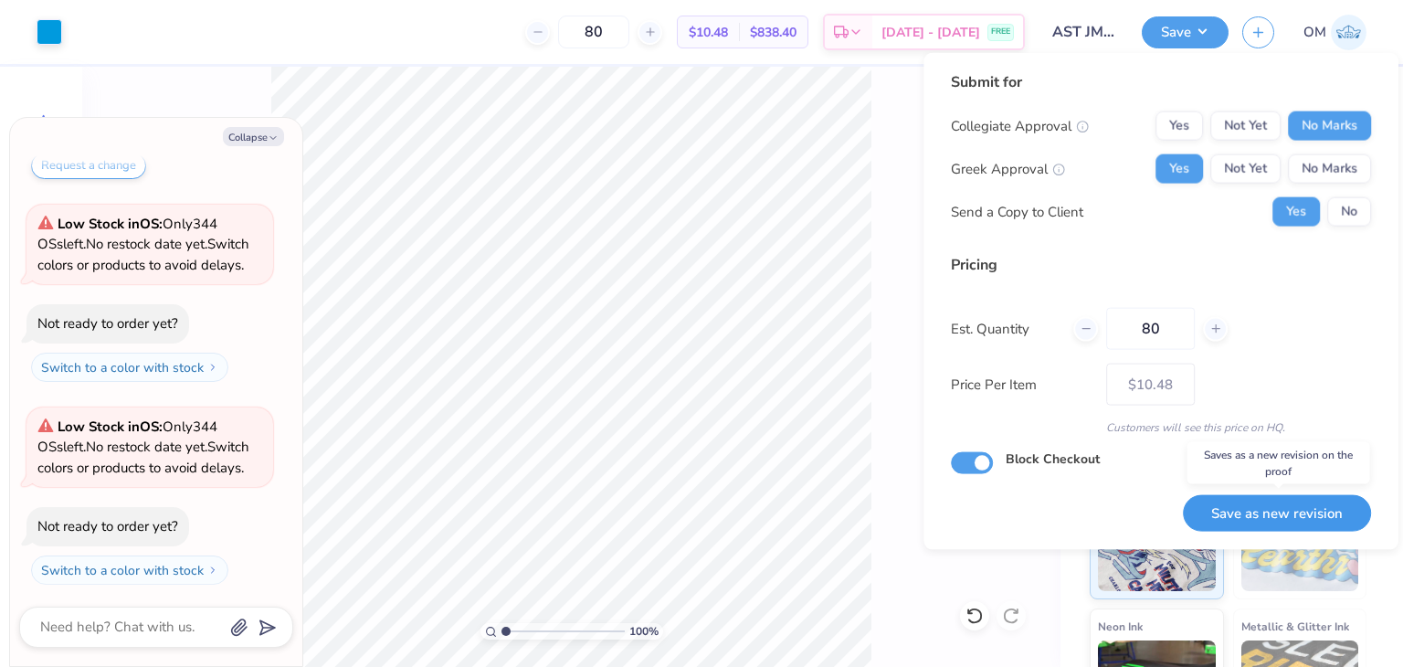
click at [1220, 507] on button "Save as new revision" at bounding box center [1277, 512] width 188 height 37
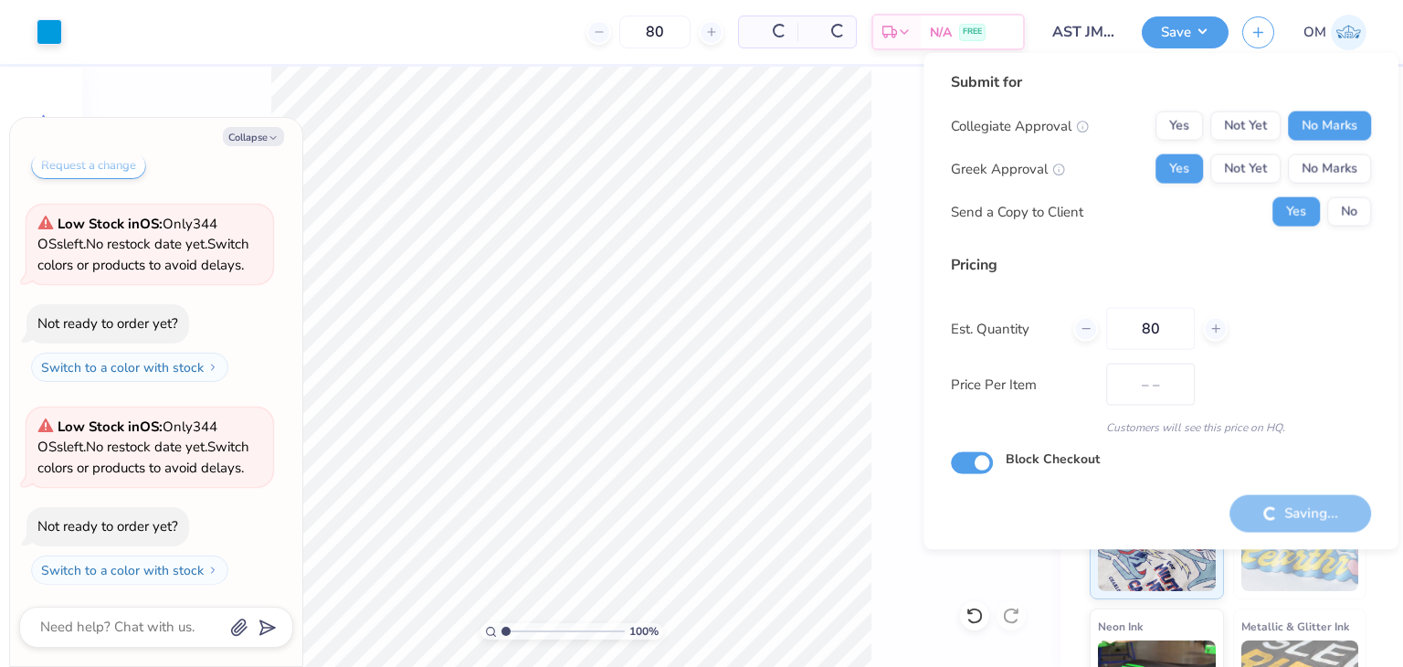
type input "$10.48"
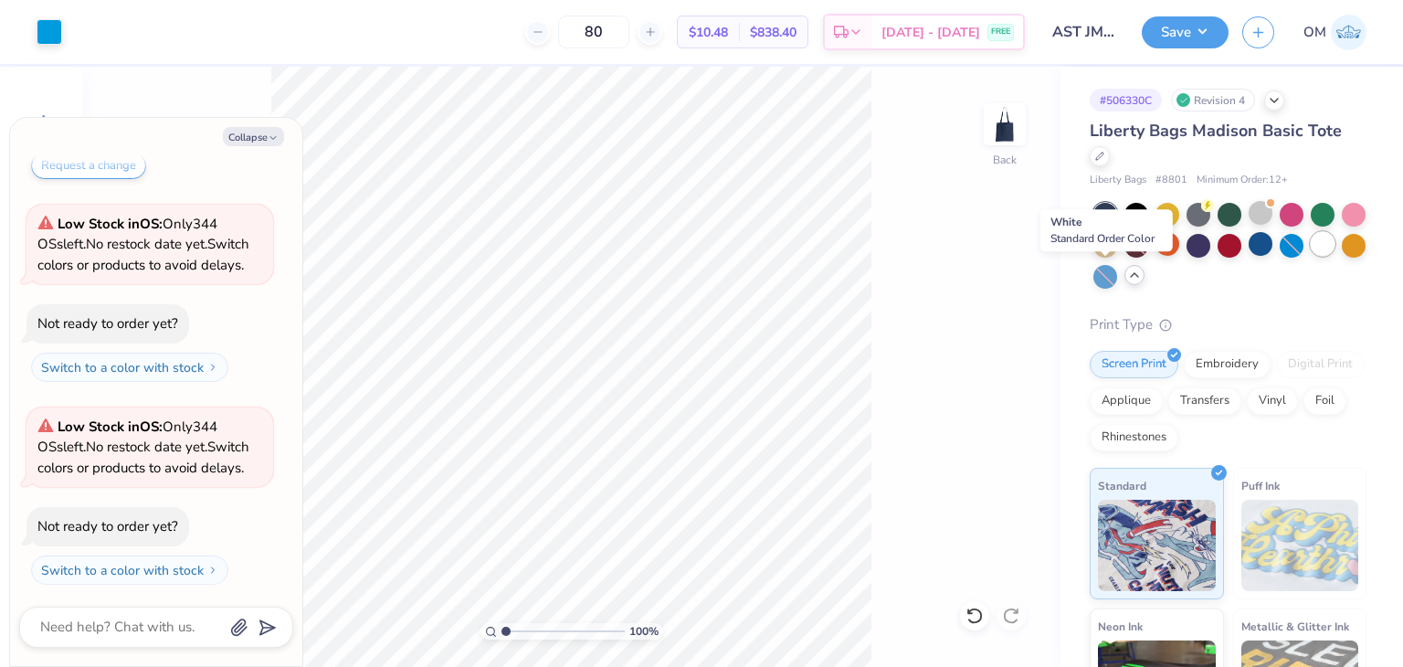
click at [1310, 256] on div at bounding box center [1322, 244] width 24 height 24
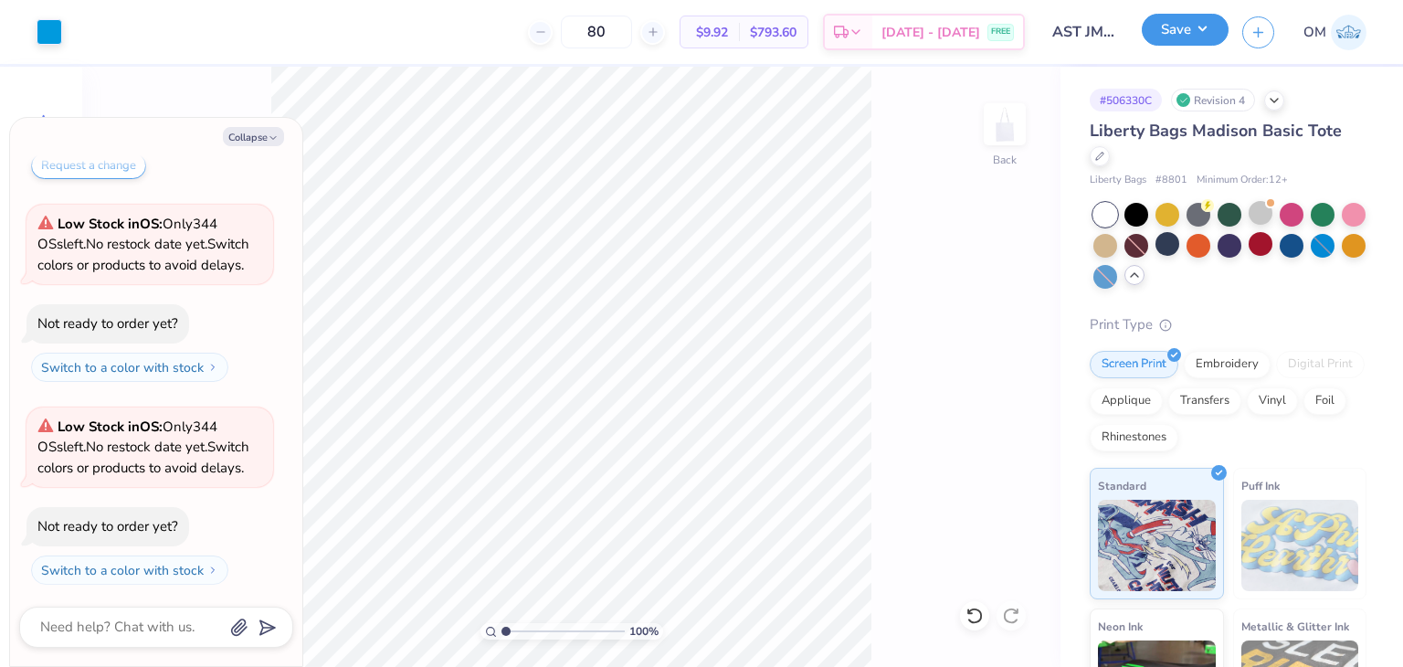
click at [1177, 18] on button "Save" at bounding box center [1185, 30] width 87 height 32
type textarea "x"
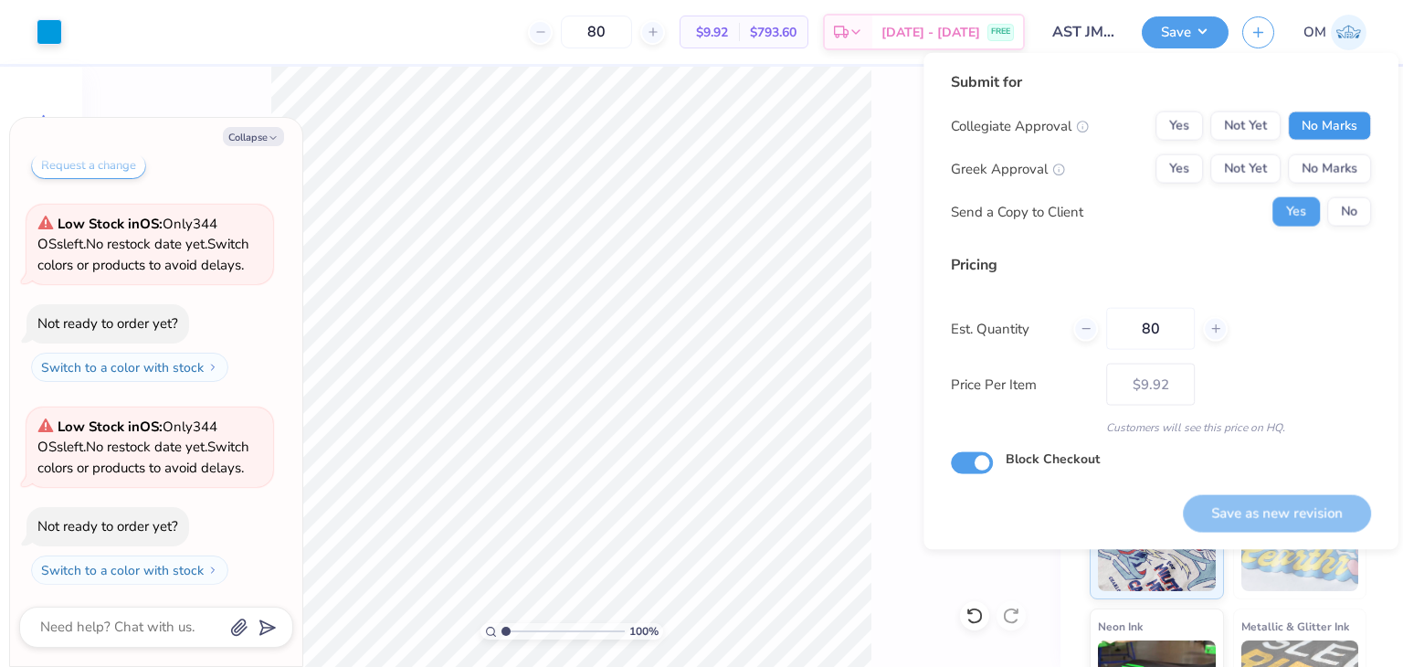
click at [1330, 111] on button "No Marks" at bounding box center [1329, 125] width 83 height 29
click at [1192, 167] on button "Yes" at bounding box center [1178, 168] width 47 height 29
click at [1239, 523] on button "Save as new revision" at bounding box center [1277, 512] width 188 height 37
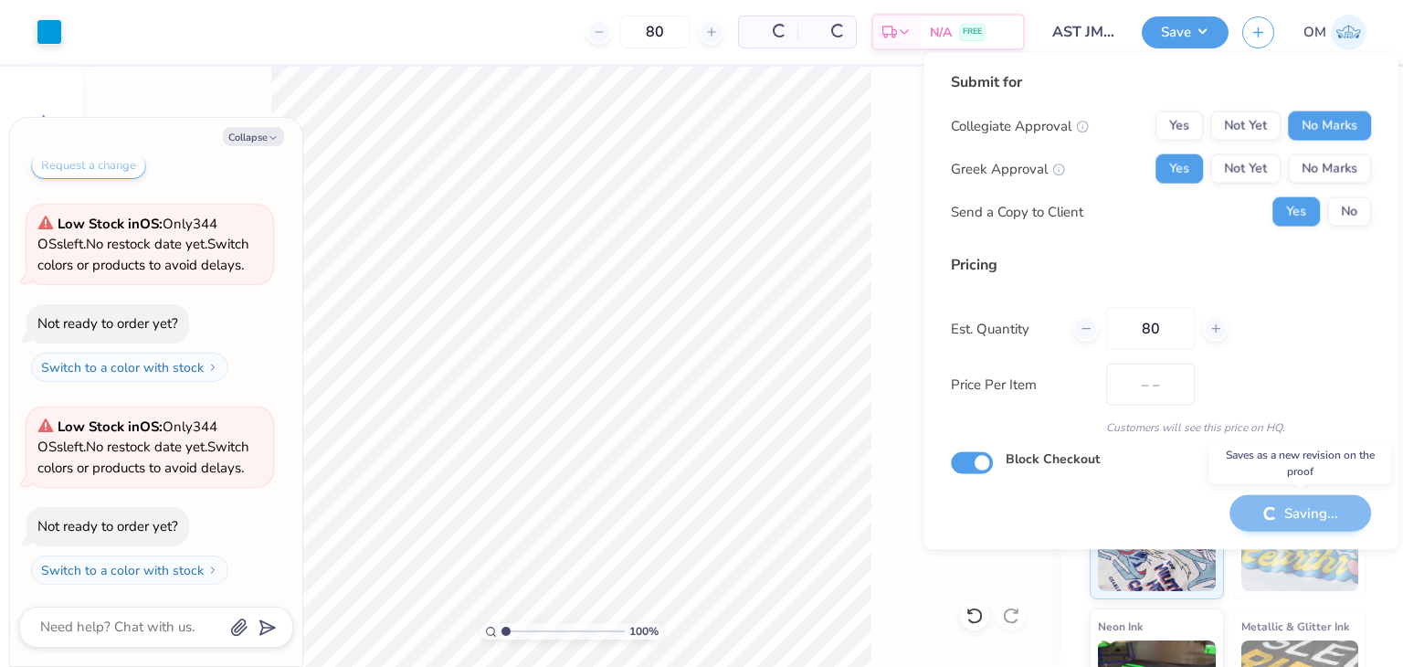
type input "$9.92"
type textarea "x"
